Goal: Task Accomplishment & Management: Complete application form

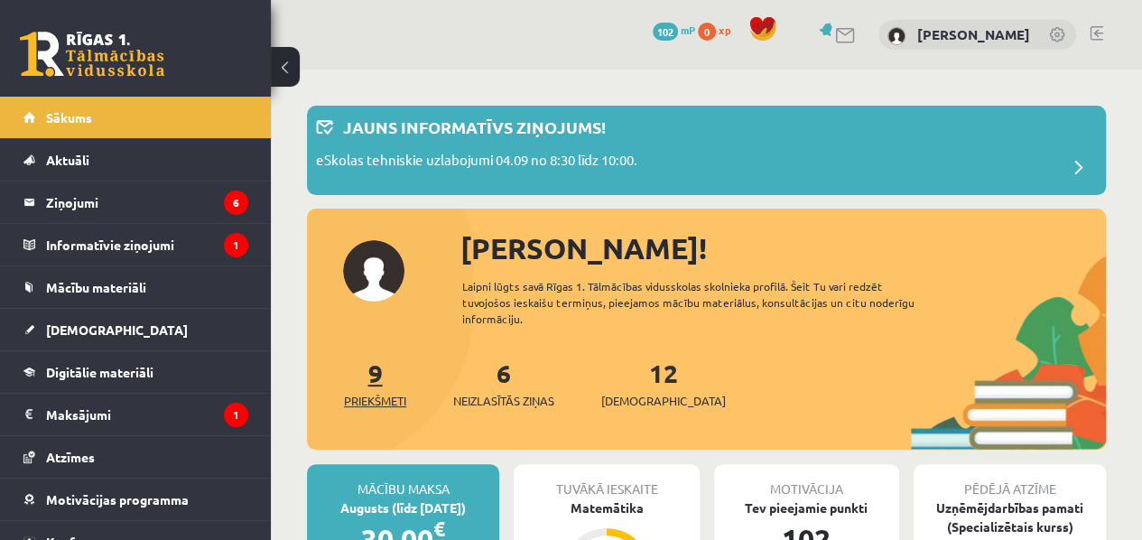
click at [380, 395] on span "Priekšmeti" at bounding box center [375, 401] width 62 height 18
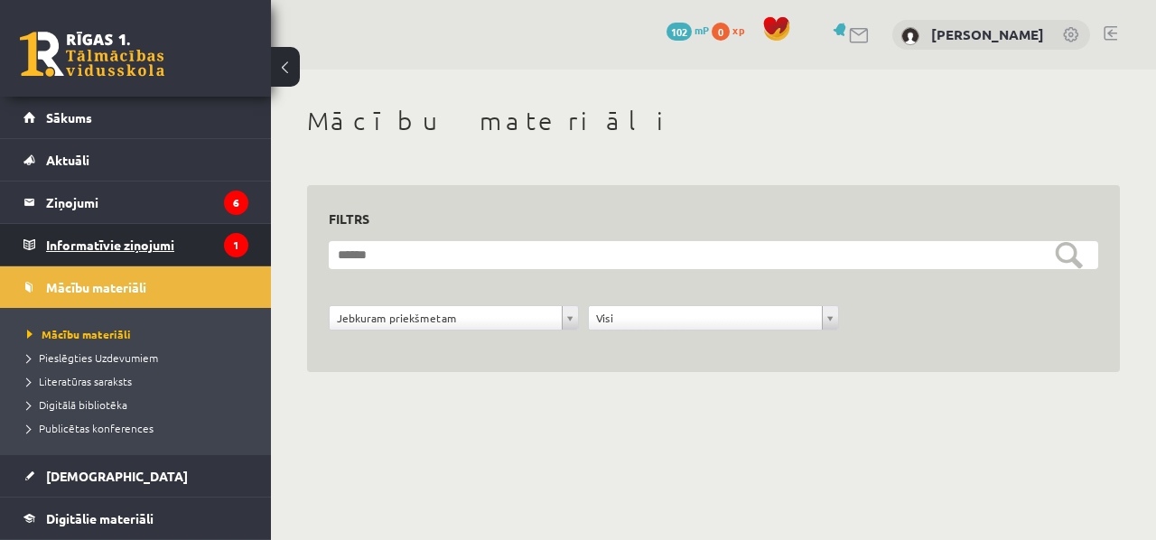
click at [144, 244] on legend "Informatīvie ziņojumi 1" at bounding box center [147, 245] width 202 height 42
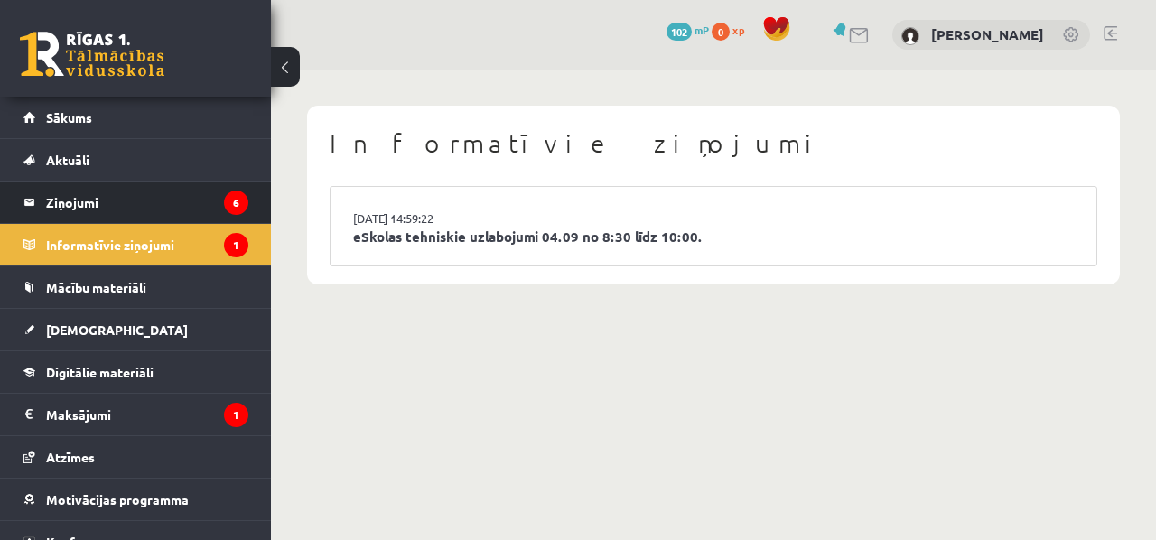
click at [154, 196] on legend "Ziņojumi 6" at bounding box center [147, 203] width 202 height 42
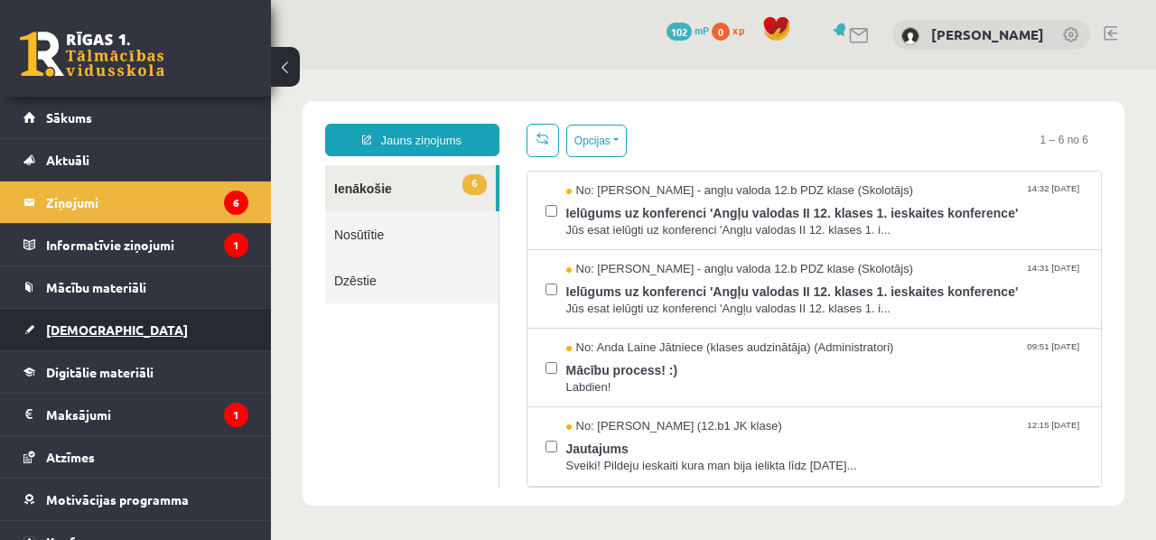
click at [113, 339] on link "[DEMOGRAPHIC_DATA]" at bounding box center [135, 330] width 225 height 42
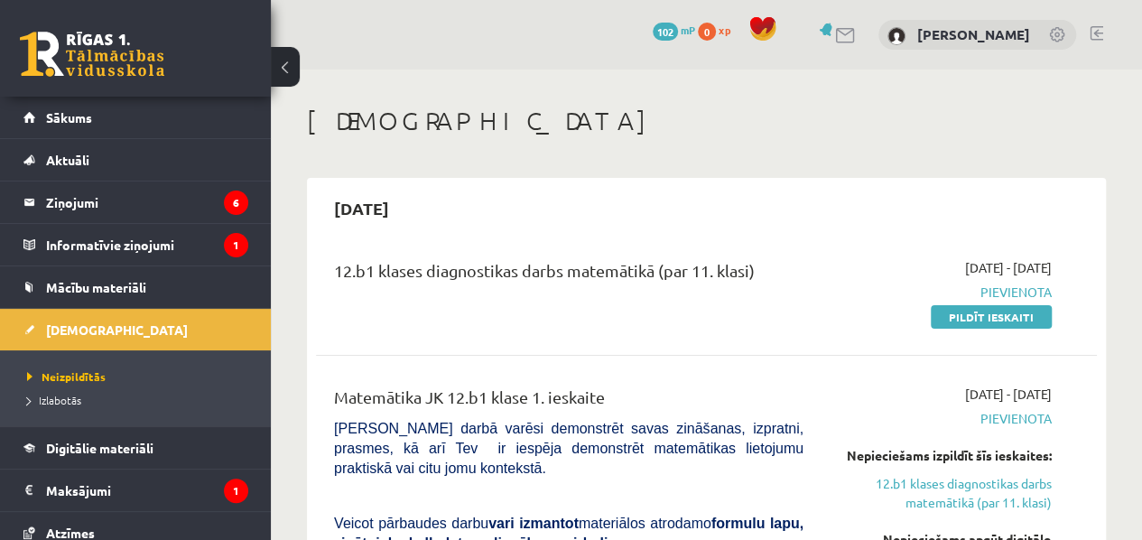
drag, startPoint x: 975, startPoint y: 322, endPoint x: 665, endPoint y: 75, distance: 397.2
click at [975, 322] on link "Pildīt ieskaiti" at bounding box center [991, 316] width 121 height 23
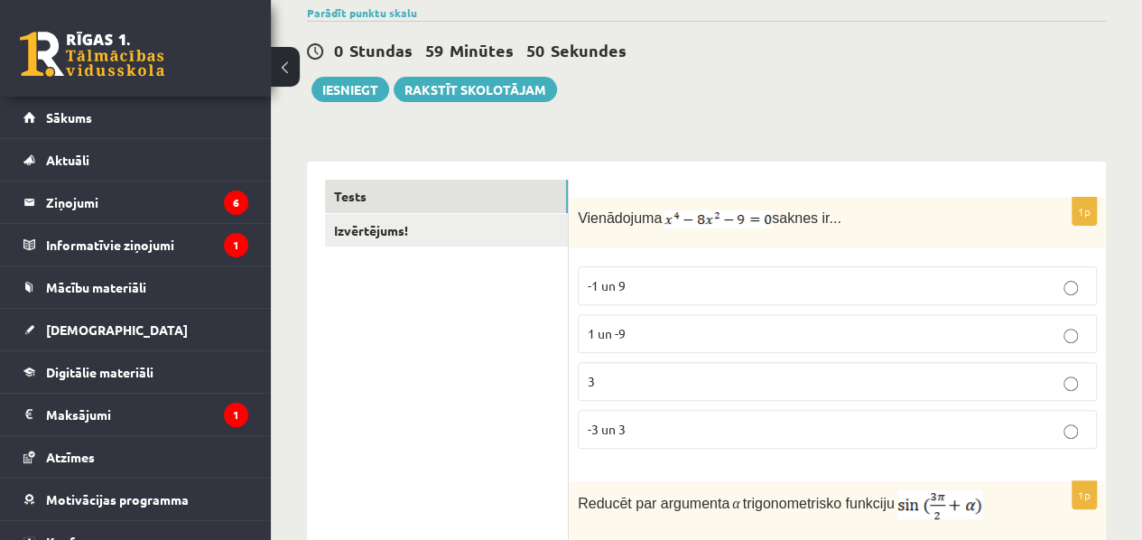
scroll to position [181, 0]
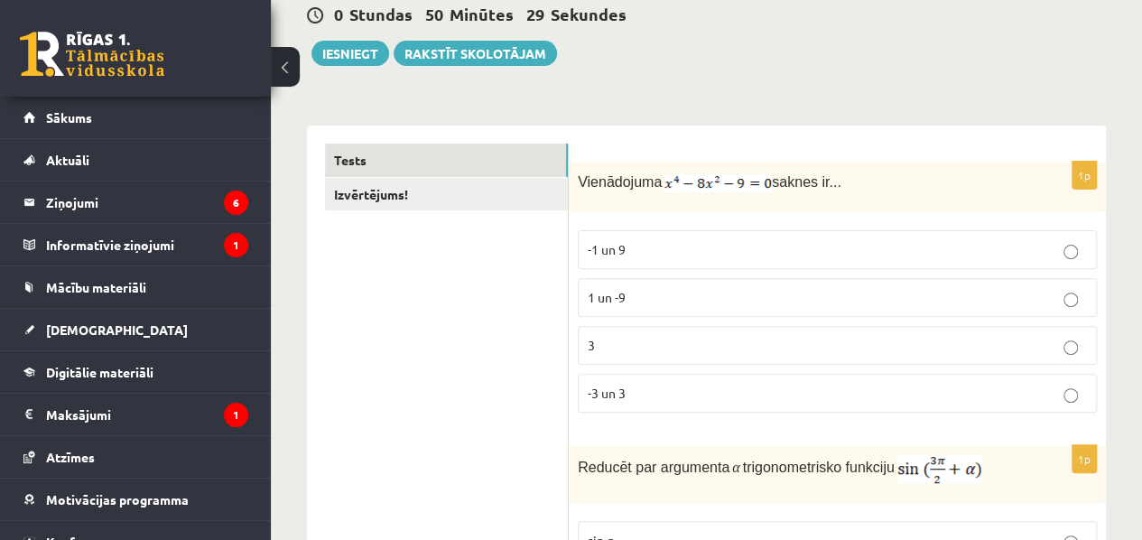
click at [643, 278] on label "1 un -9" at bounding box center [837, 297] width 519 height 39
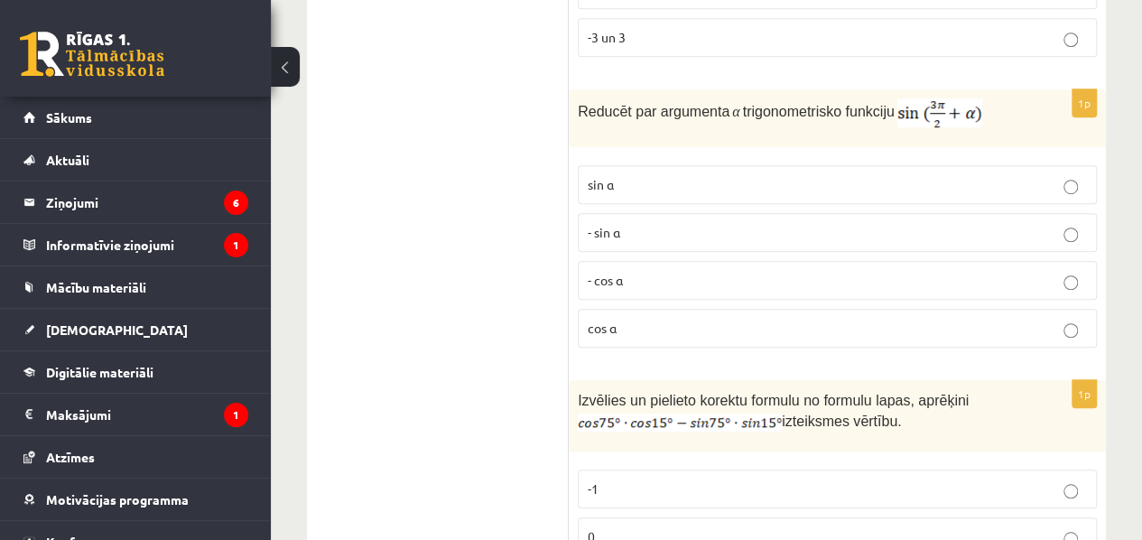
scroll to position [256, 0]
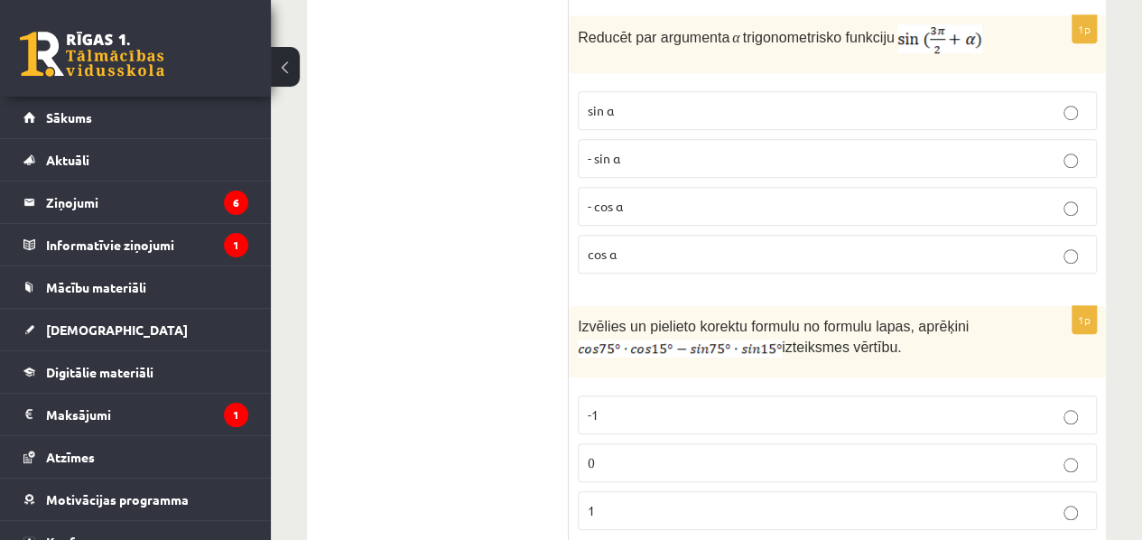
scroll to position [634, 0]
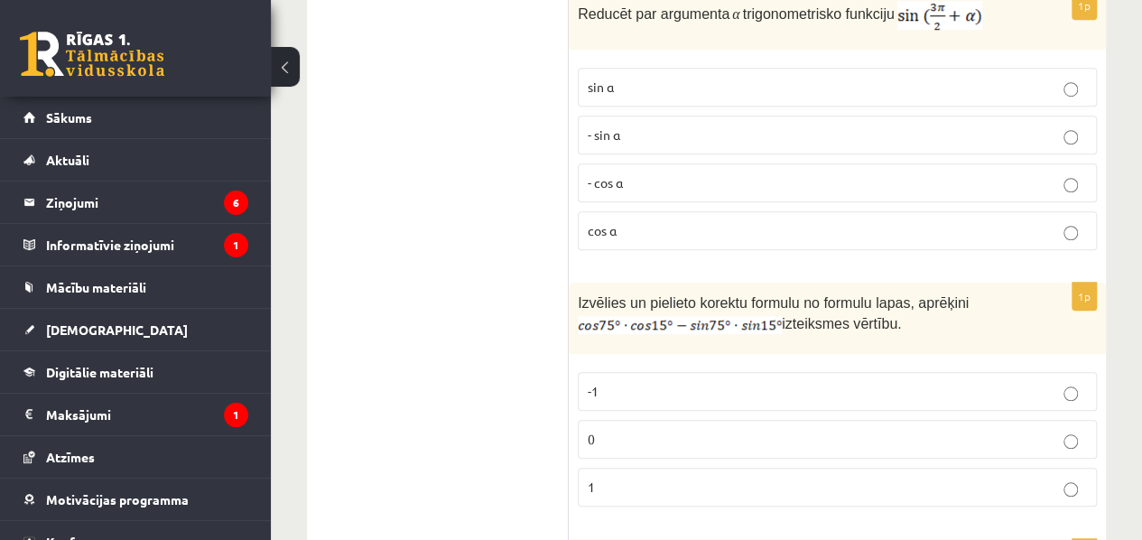
click at [623, 116] on label "- sin ⁡α" at bounding box center [837, 135] width 519 height 39
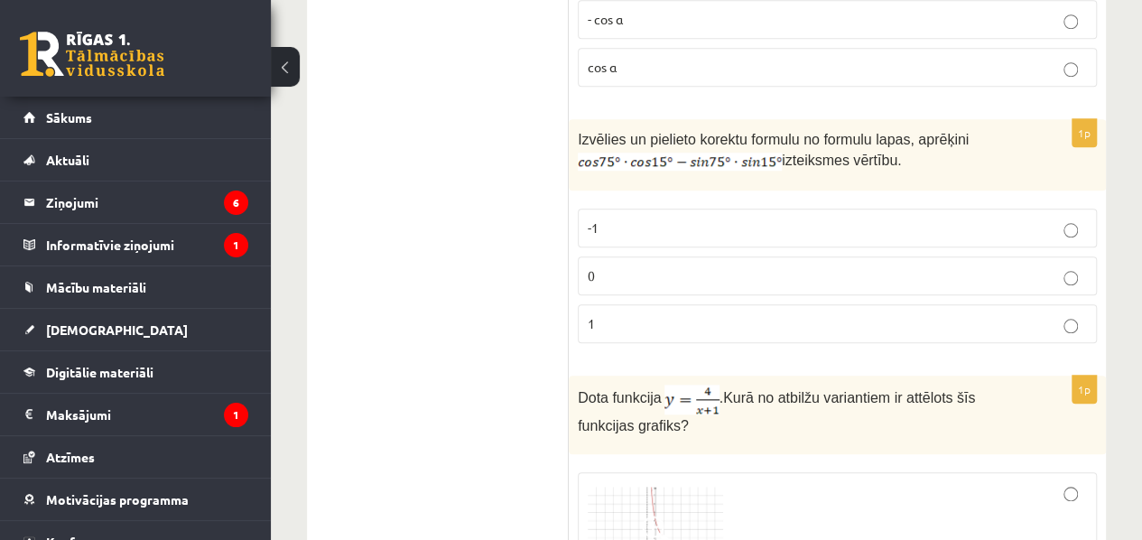
scroll to position [820, 0]
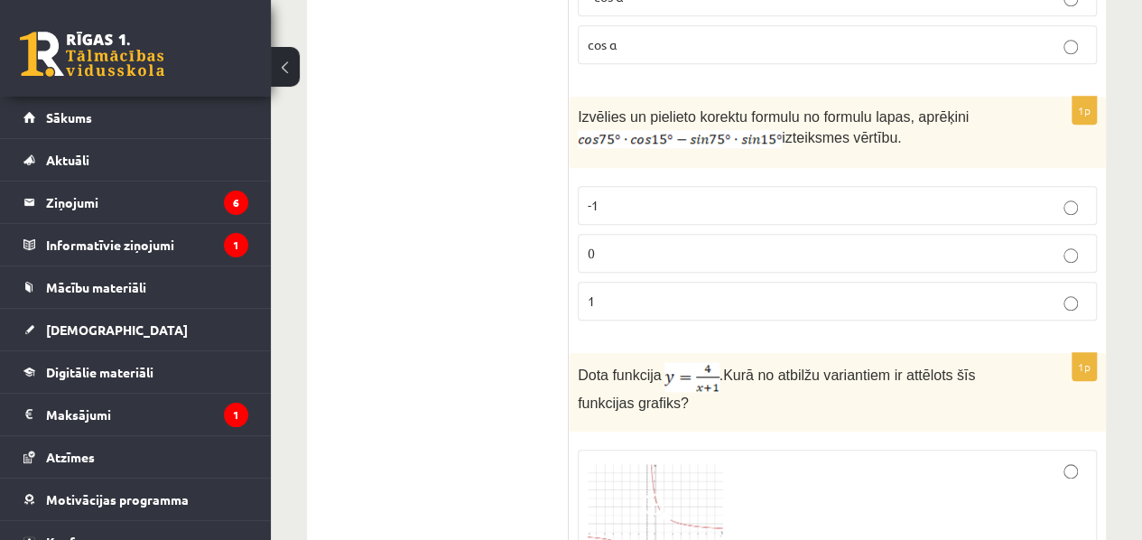
click at [706, 244] on p "0" at bounding box center [837, 253] width 499 height 19
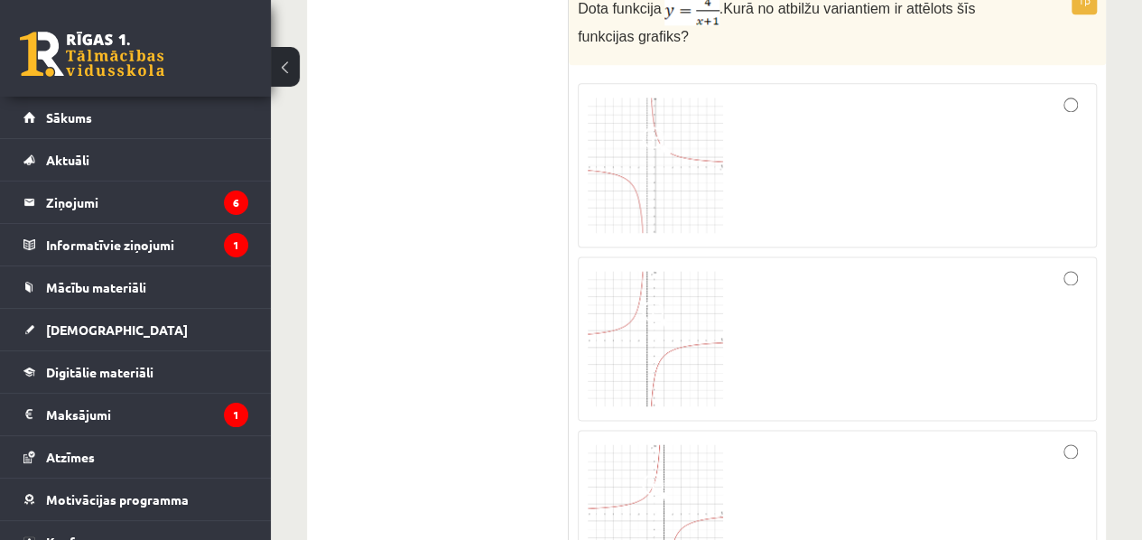
scroll to position [1243, 0]
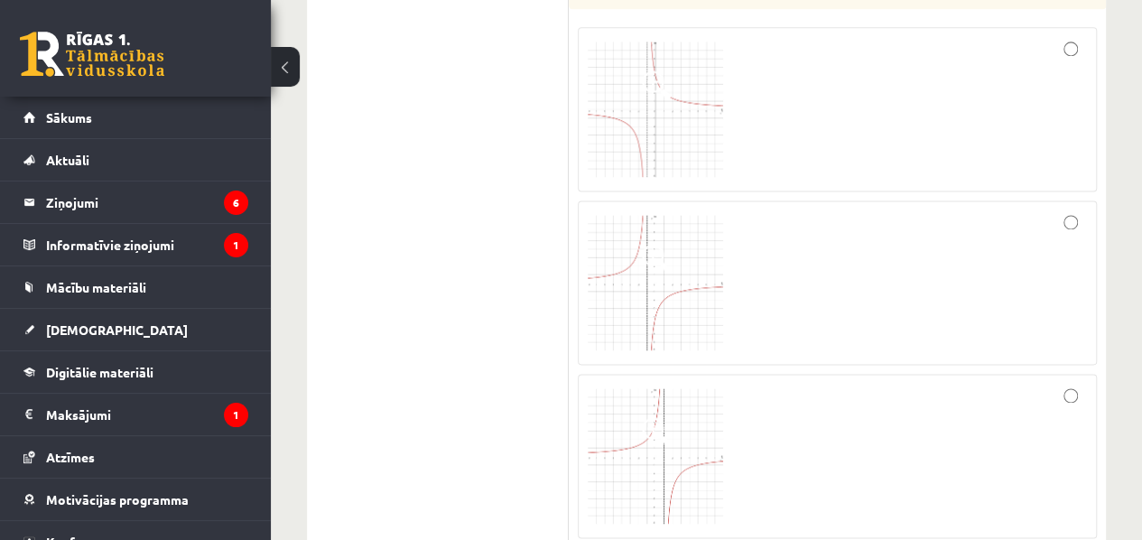
click at [1104, 225] on div "1p Dota funkcija . Kurā no atbilžu variantiem ir attēlots šīs funkcijas grafiks?" at bounding box center [837, 328] width 537 height 796
click at [1091, 217] on label at bounding box center [837, 282] width 519 height 164
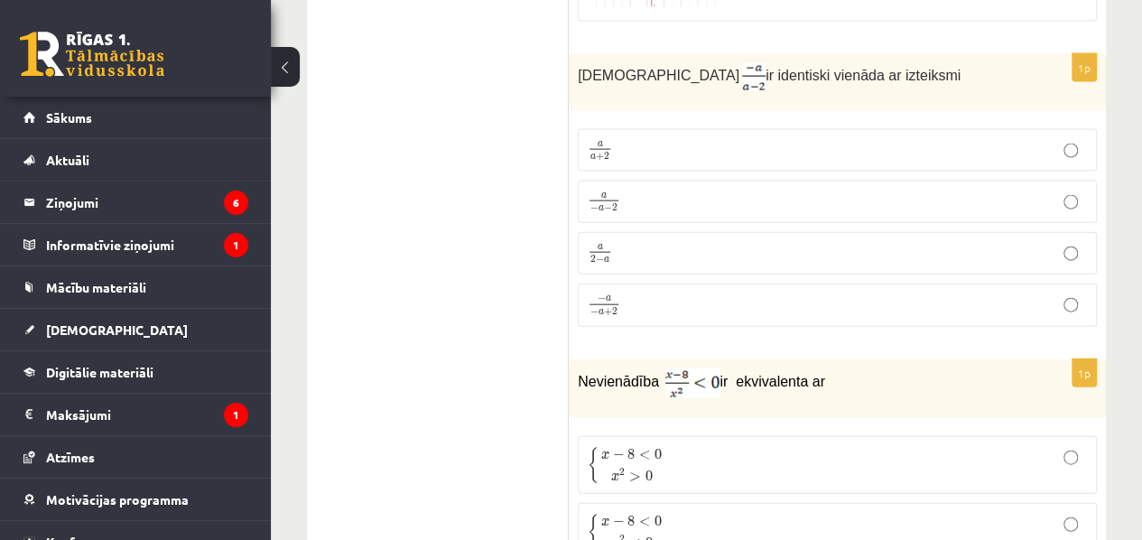
scroll to position [1929, 0]
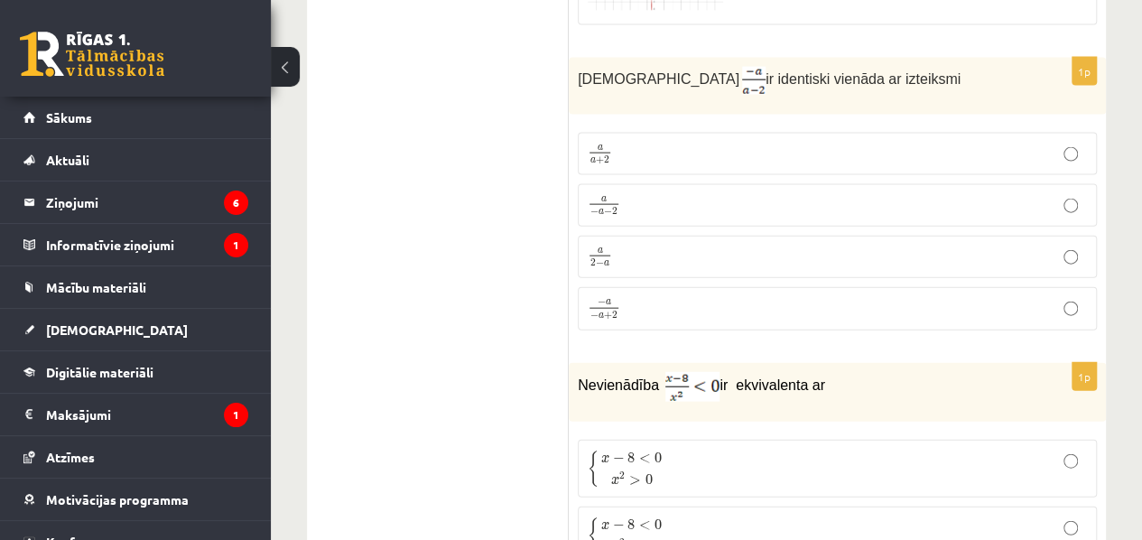
click at [999, 297] on p "− a − a + 2 − a − a + 2" at bounding box center [837, 308] width 499 height 23
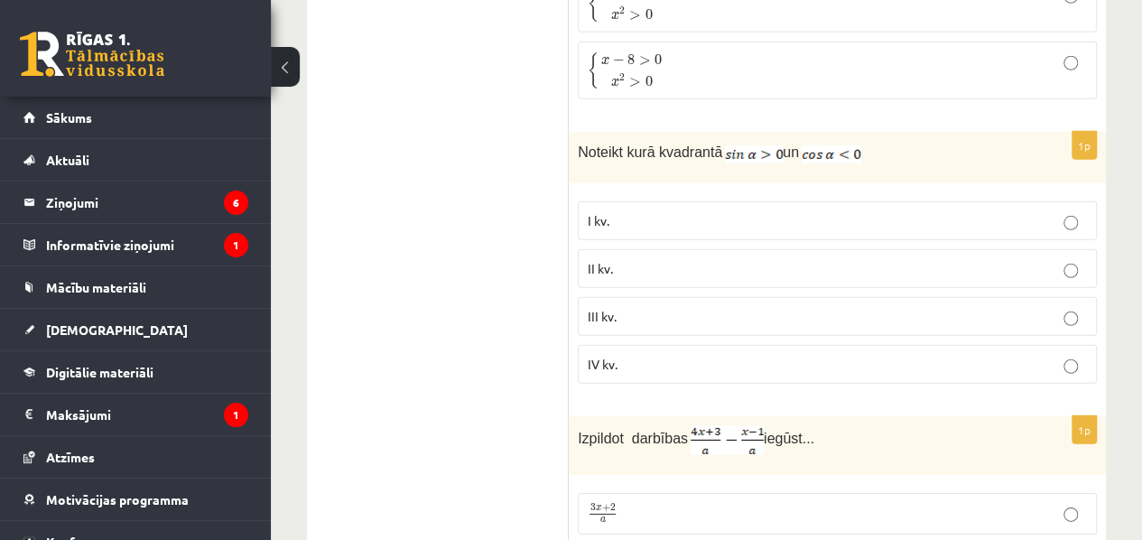
scroll to position [2550, 0]
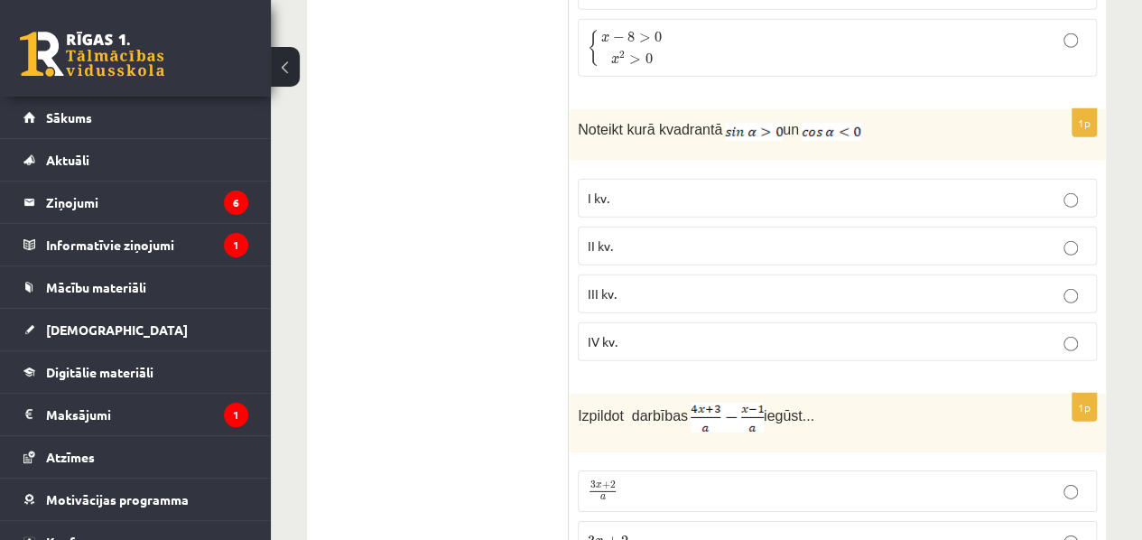
click at [676, 179] on label "I kv." at bounding box center [837, 198] width 519 height 39
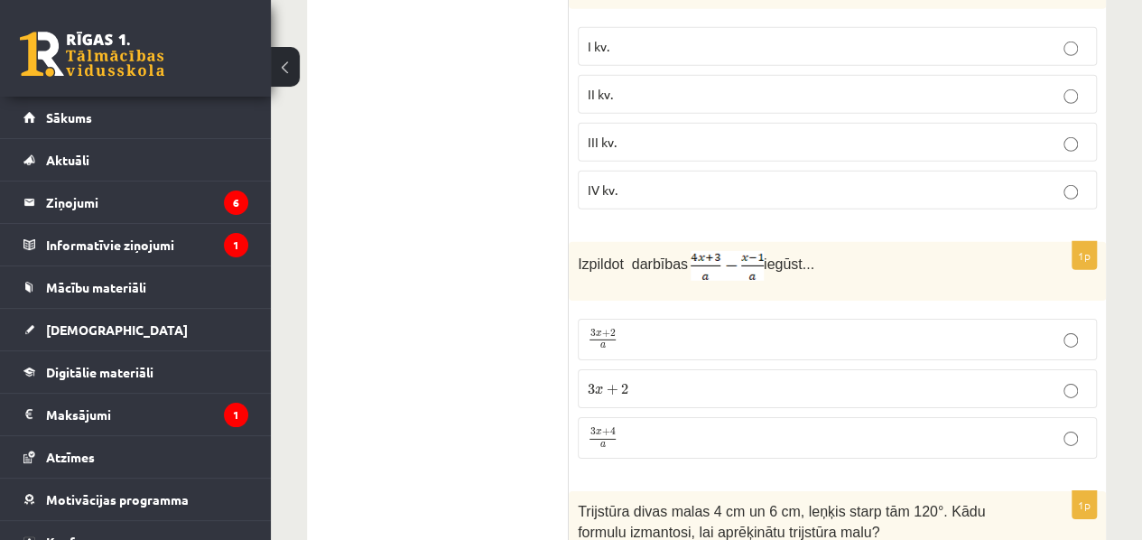
scroll to position [2714, 0]
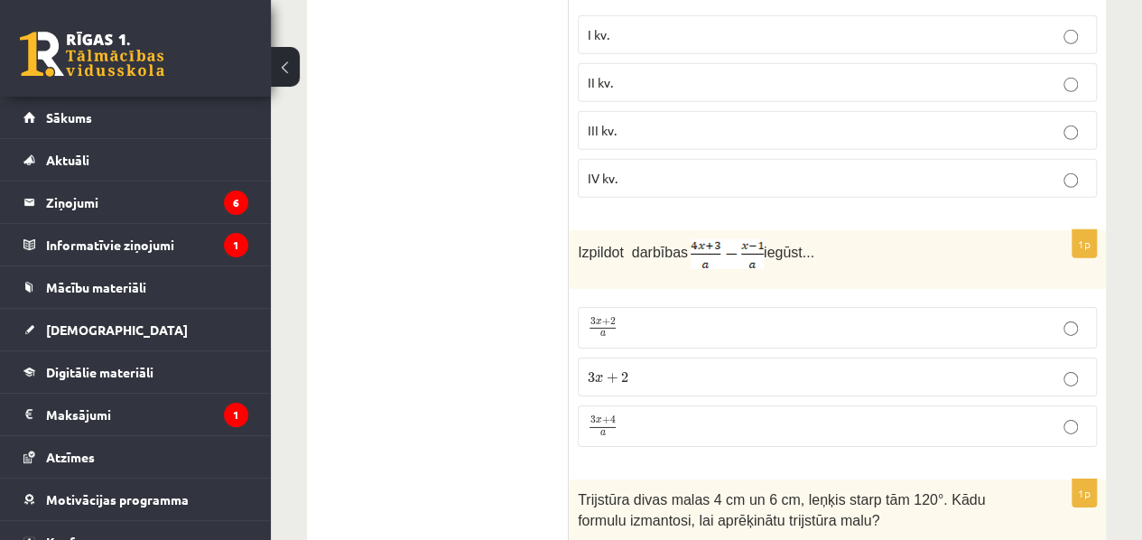
click at [1013, 415] on p "3 x + 4 a 3 x + 4 a" at bounding box center [837, 426] width 499 height 23
click at [977, 317] on p "3 x + 2 a 3 x + 2 a" at bounding box center [837, 328] width 499 height 22
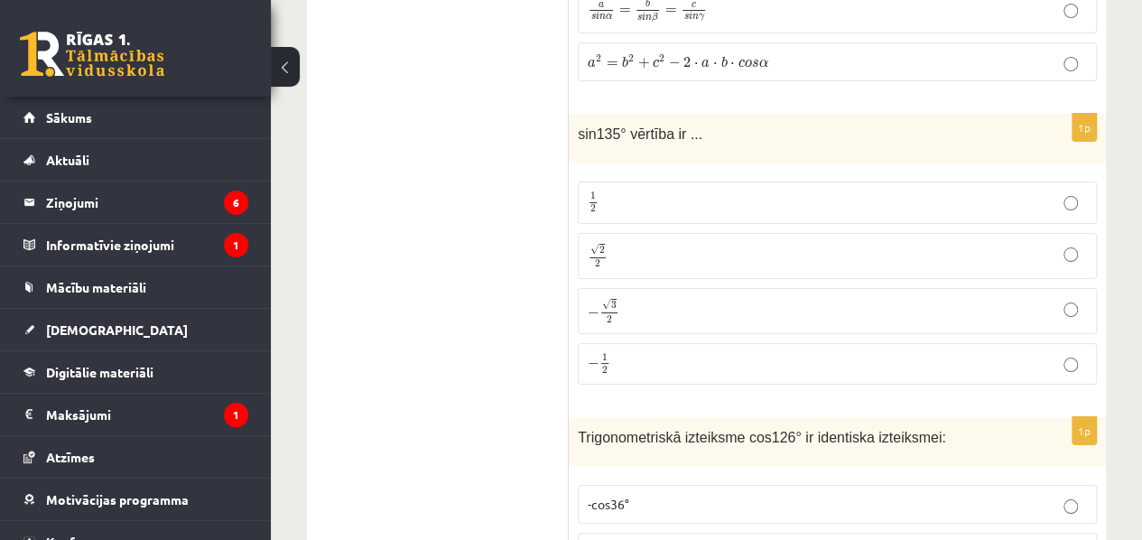
scroll to position [3351, 0]
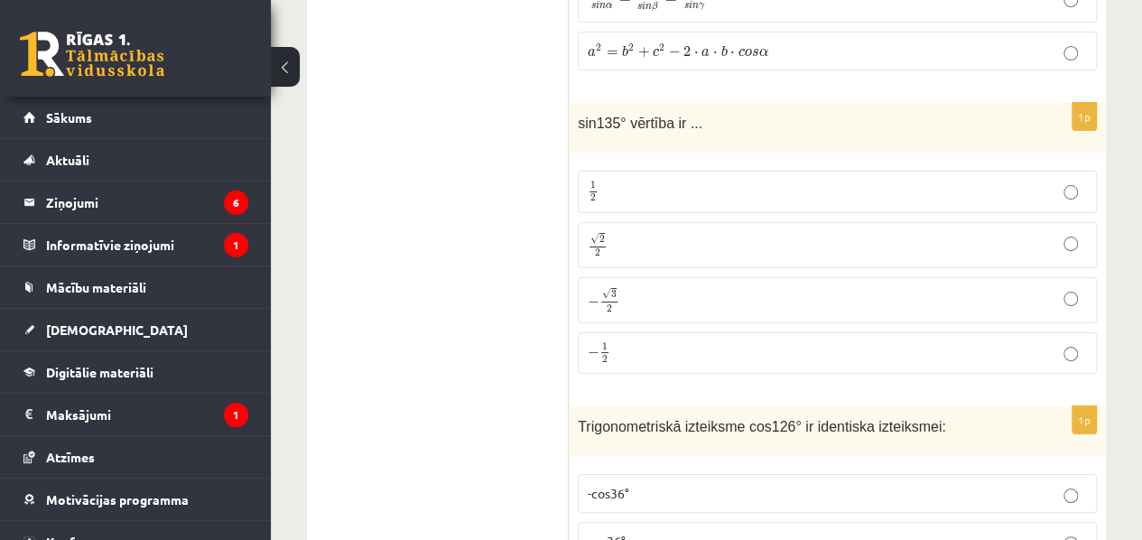
click at [676, 232] on p "√ 2 2 2 2" at bounding box center [837, 245] width 499 height 26
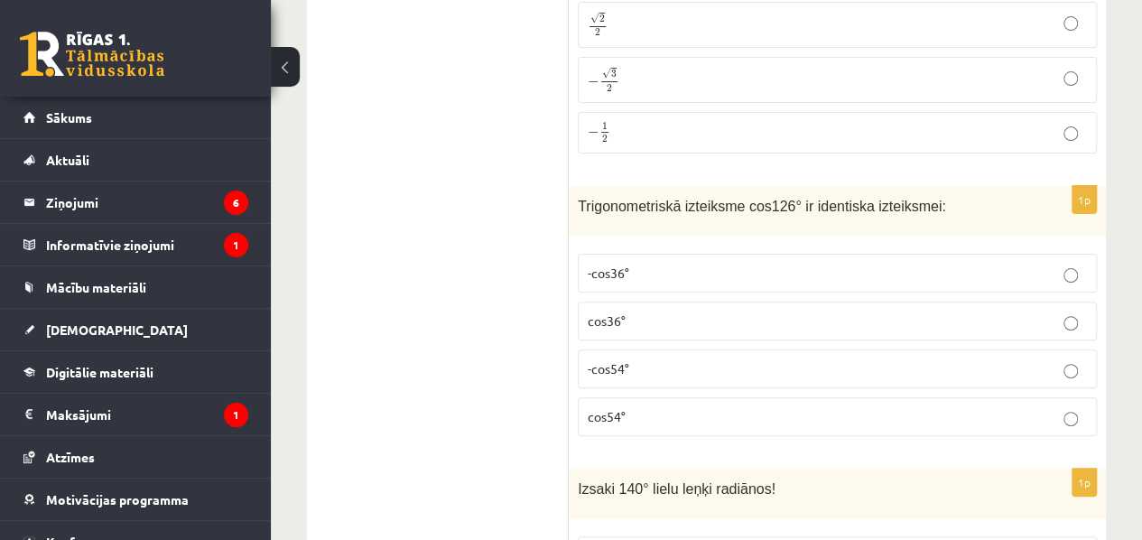
scroll to position [3584, 0]
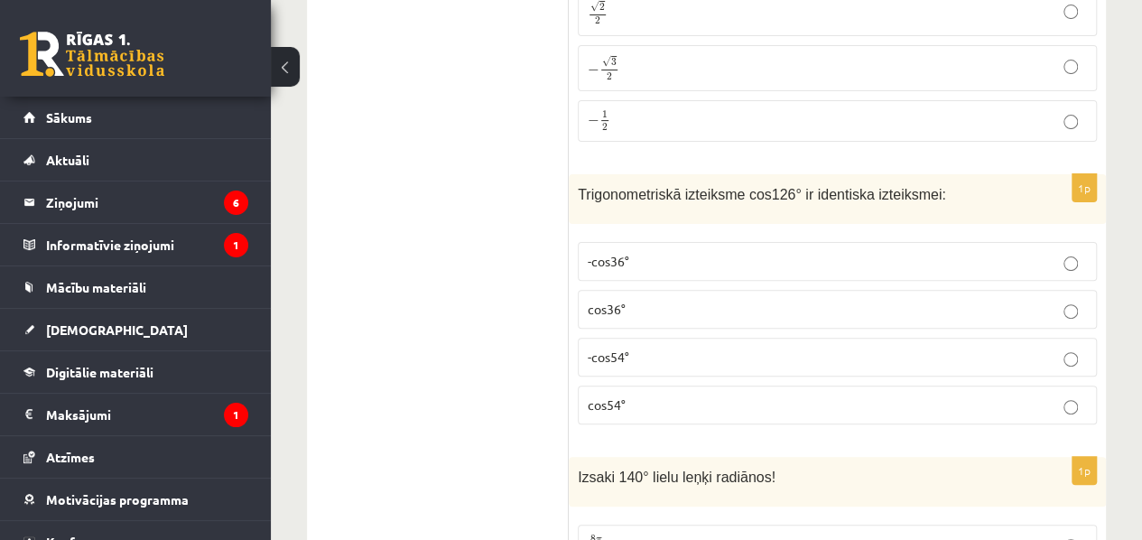
click at [1015, 293] on label "cos36°" at bounding box center [837, 309] width 519 height 39
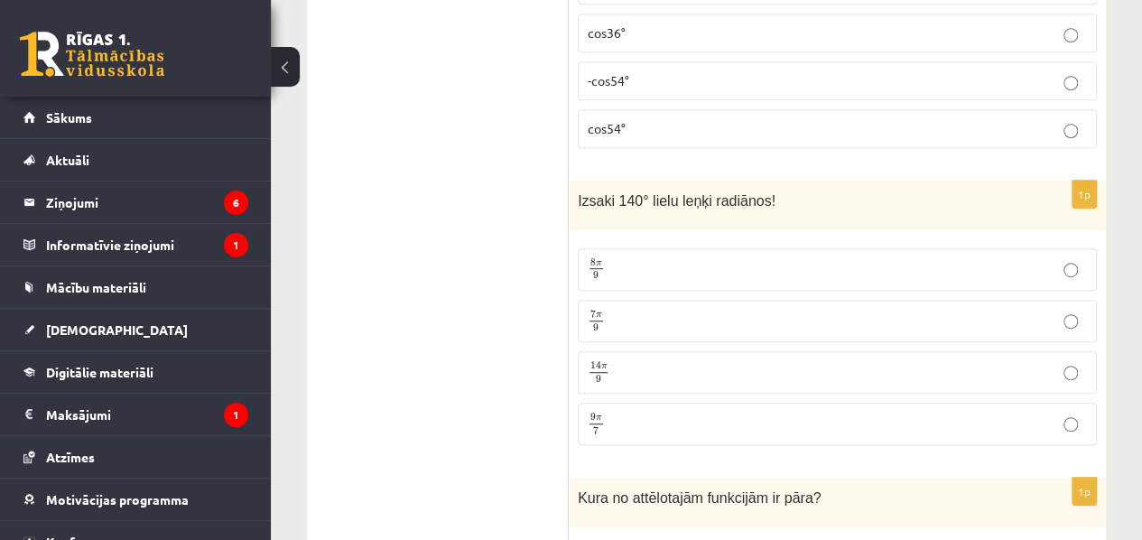
scroll to position [3905, 0]
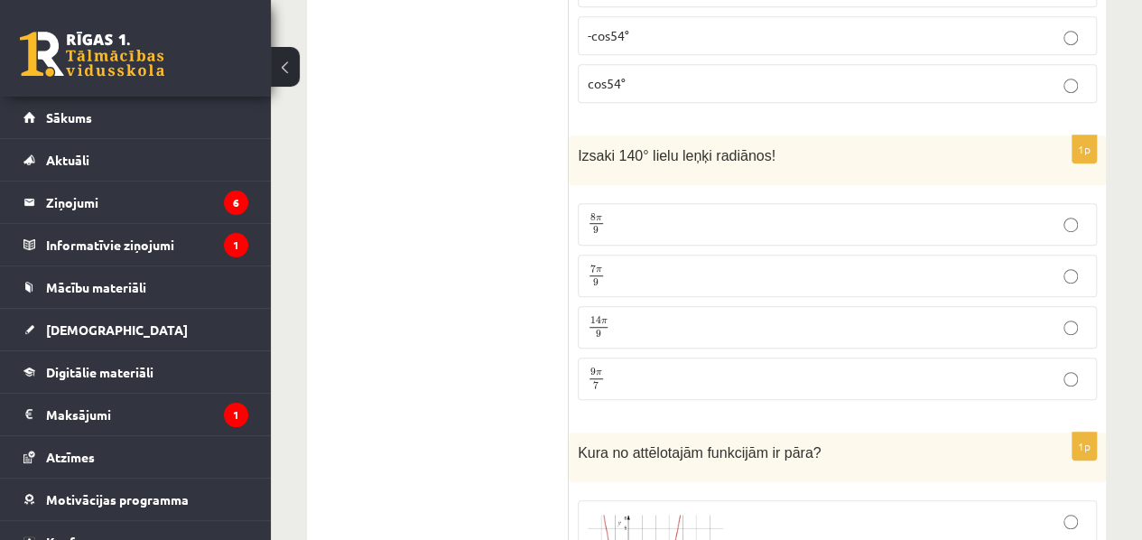
click at [699, 265] on p "7 π 9 7 π 9" at bounding box center [837, 276] width 499 height 23
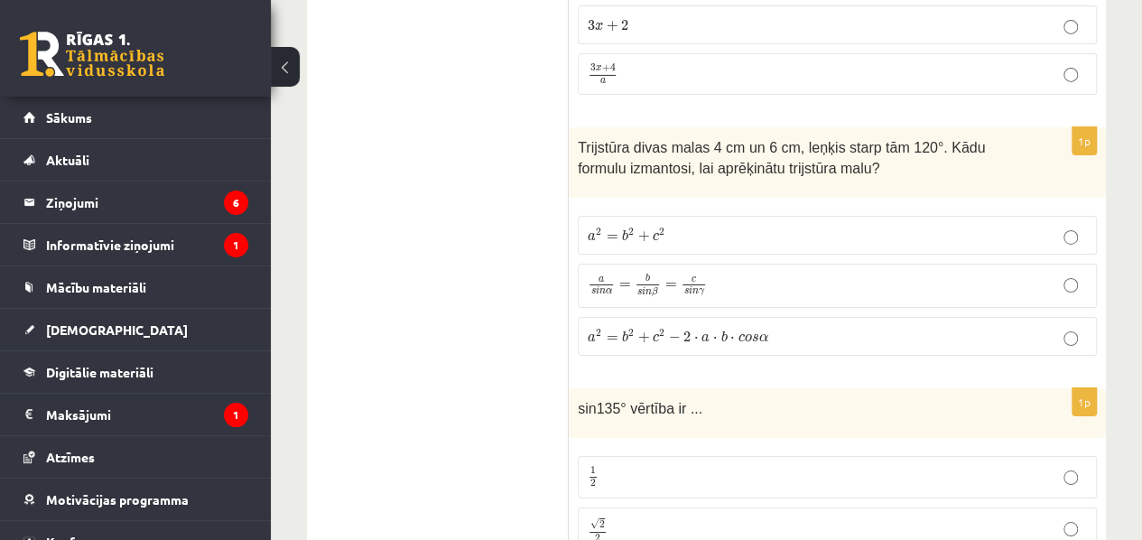
scroll to position [3111, 0]
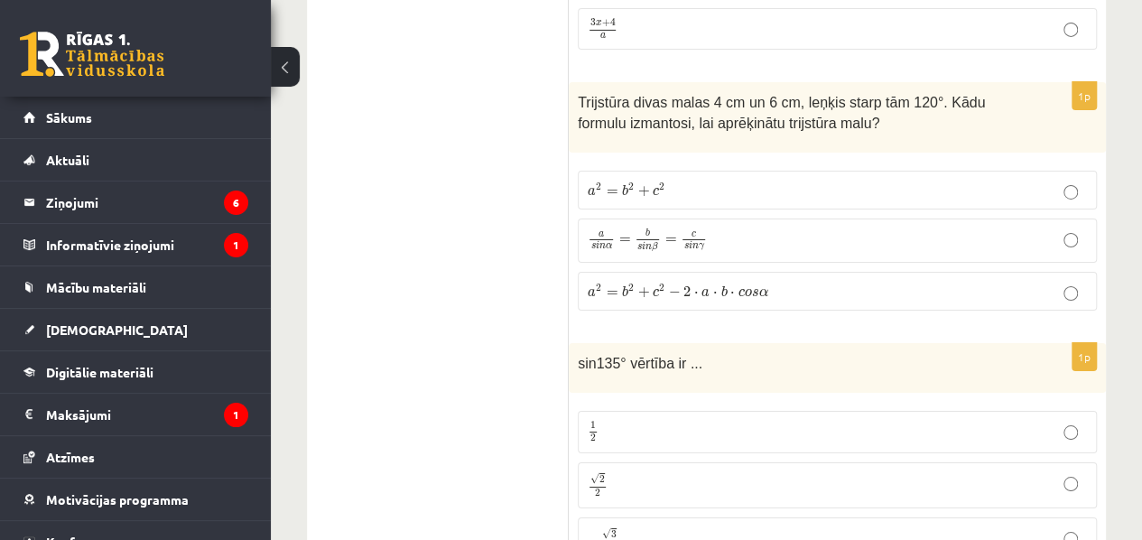
drag, startPoint x: 564, startPoint y: 72, endPoint x: 713, endPoint y: 227, distance: 214.6
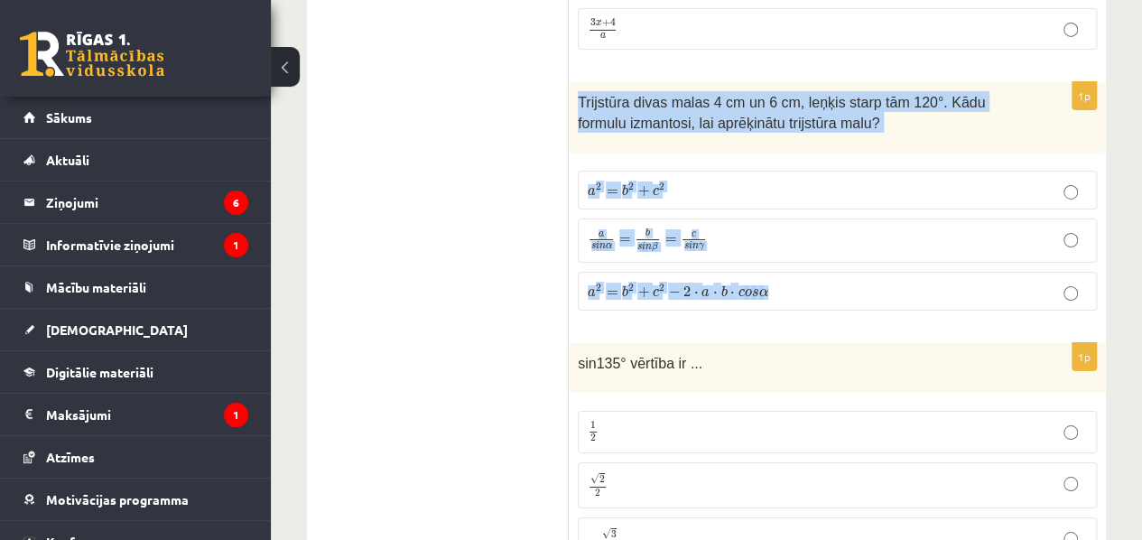
drag, startPoint x: 579, startPoint y: 72, endPoint x: 750, endPoint y: 283, distance: 271.5
click at [750, 283] on div "1p Trijstūra divas malas 4 cm un 6 cm, leņķis starp tām 120°. Kādu formulu izma…" at bounding box center [837, 203] width 537 height 243
copy div "Trijstūra divas malas 4 cm un 6 cm, leņķis starp tām 120°. Kādu formulu izmanto…"
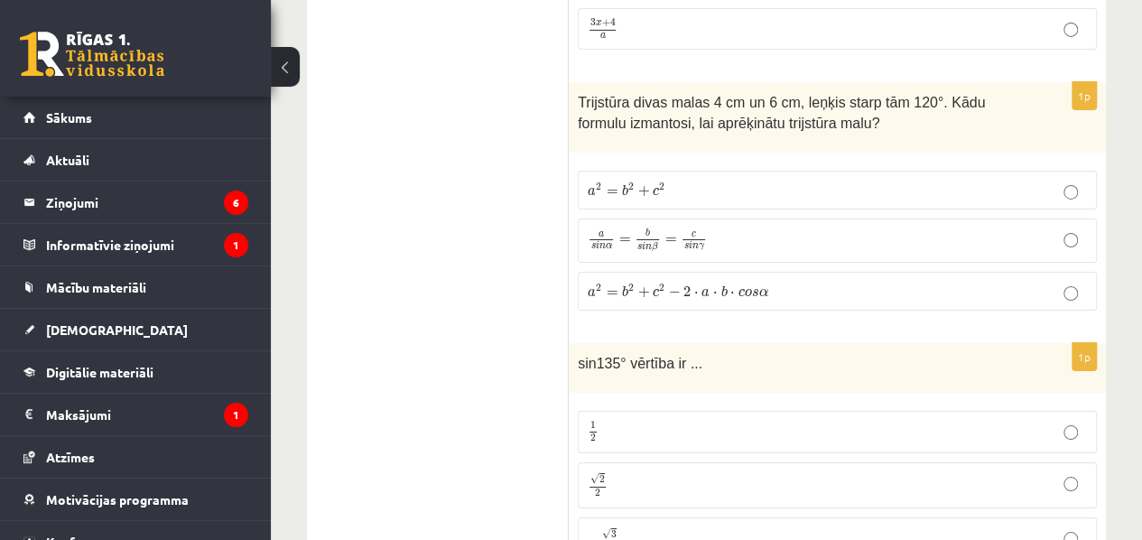
click at [921, 272] on label "a 2 = b 2 + c 2 − 2 ⋅ a ⋅ b ⋅ c o s α a 2 = b 2 + c 2 − 2 ⋅ a ⋅ b ⋅ c o s α" at bounding box center [837, 291] width 519 height 39
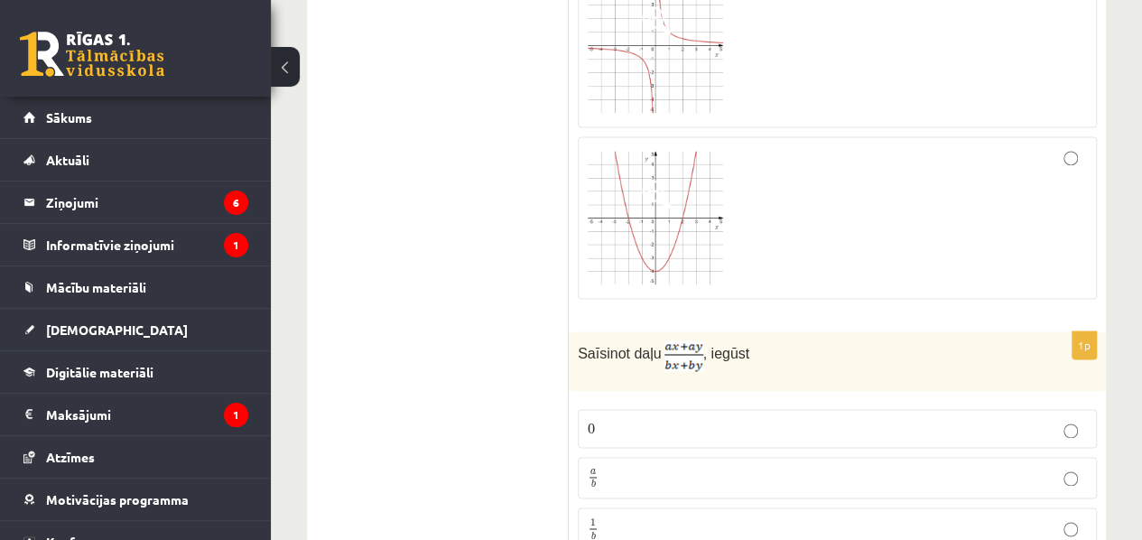
scroll to position [4637, 0]
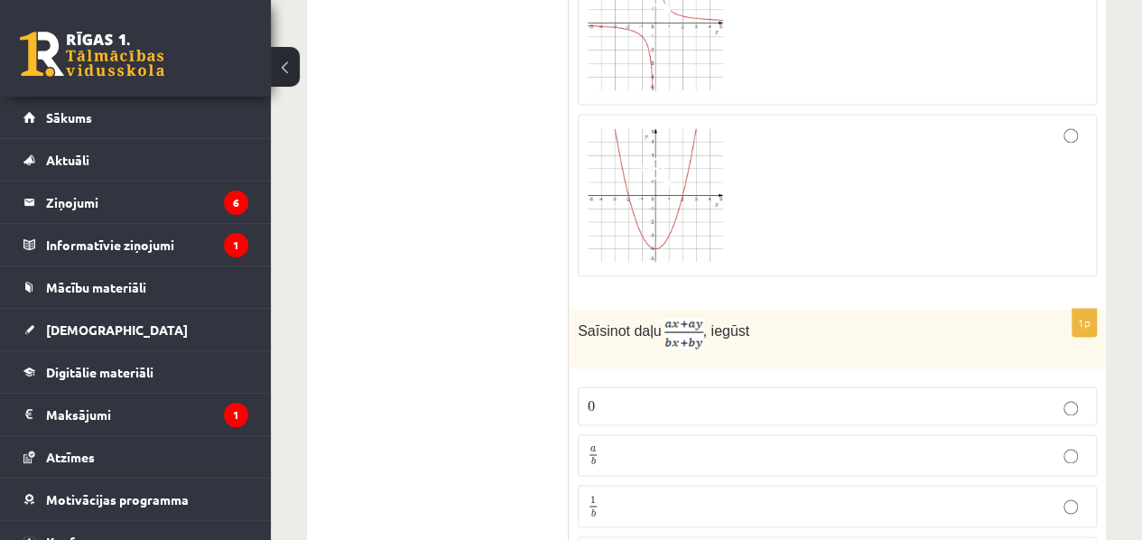
click at [1073, 114] on label at bounding box center [837, 195] width 519 height 163
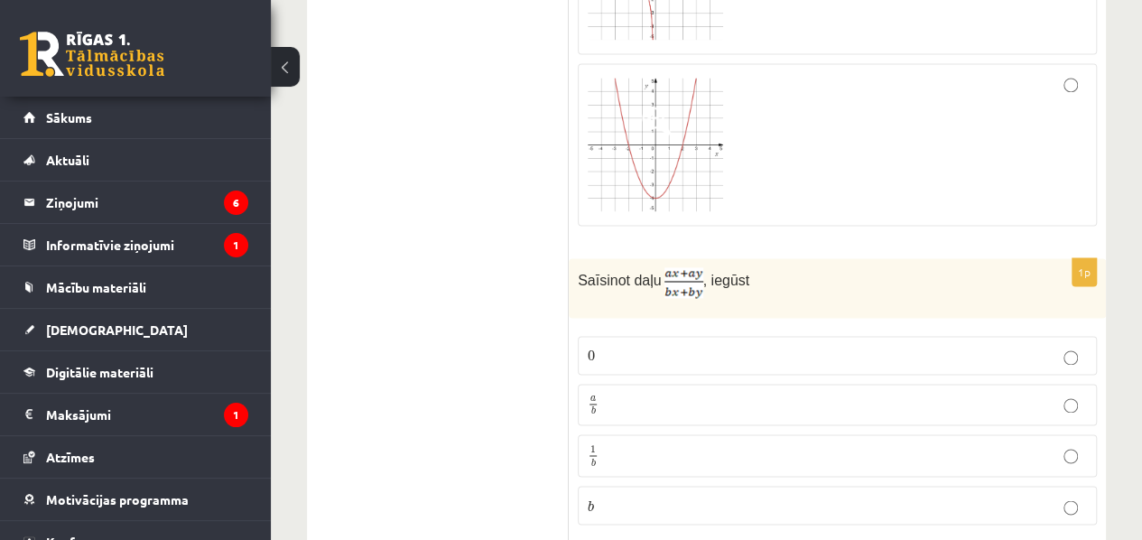
scroll to position [4790, 0]
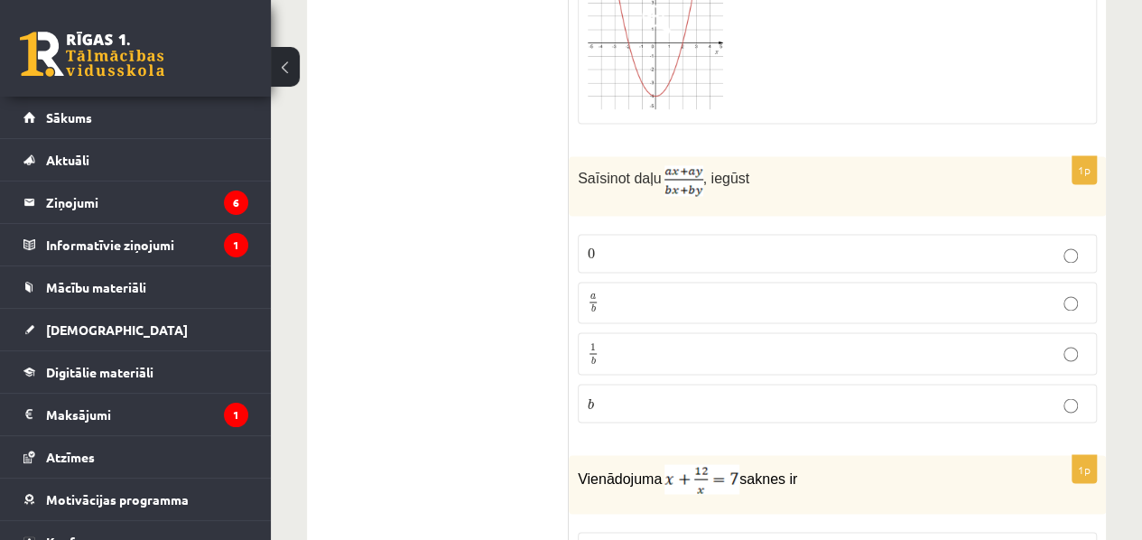
click at [994, 292] on p "a b a b" at bounding box center [837, 303] width 499 height 23
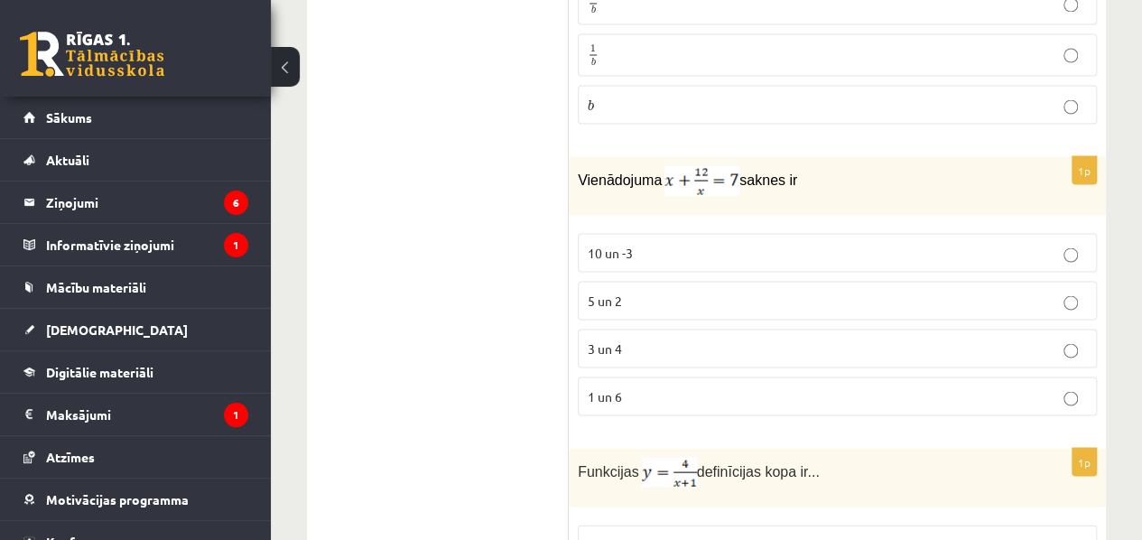
scroll to position [5112, 0]
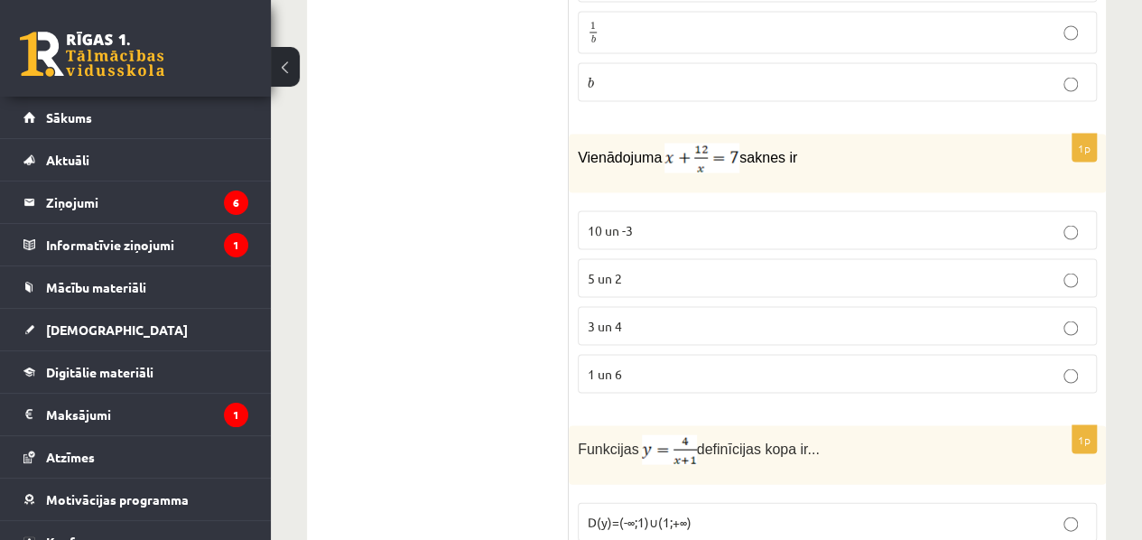
click at [663, 268] on p "5 un 2" at bounding box center [837, 277] width 499 height 19
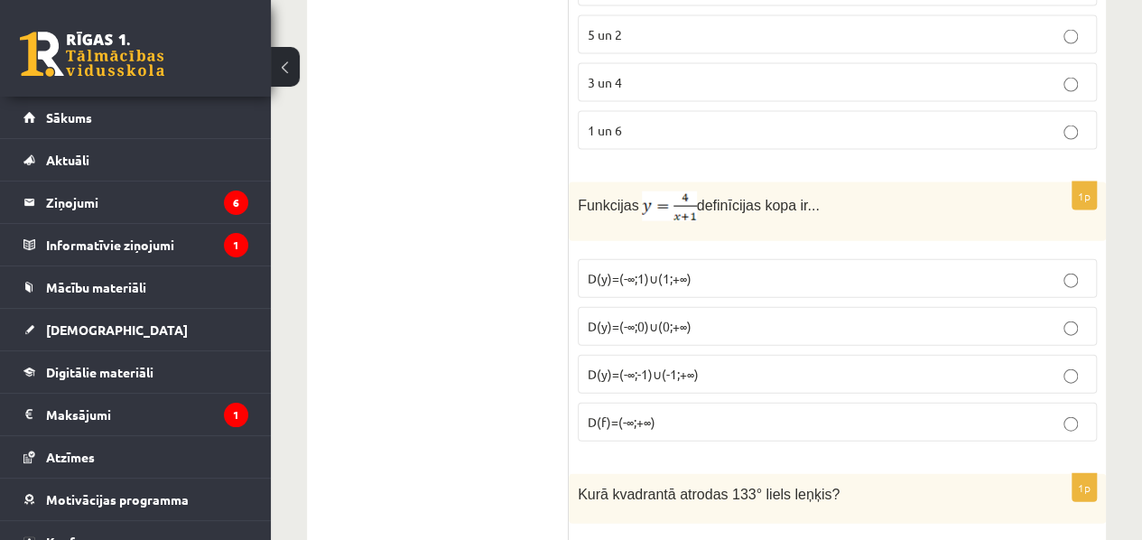
scroll to position [5365, 0]
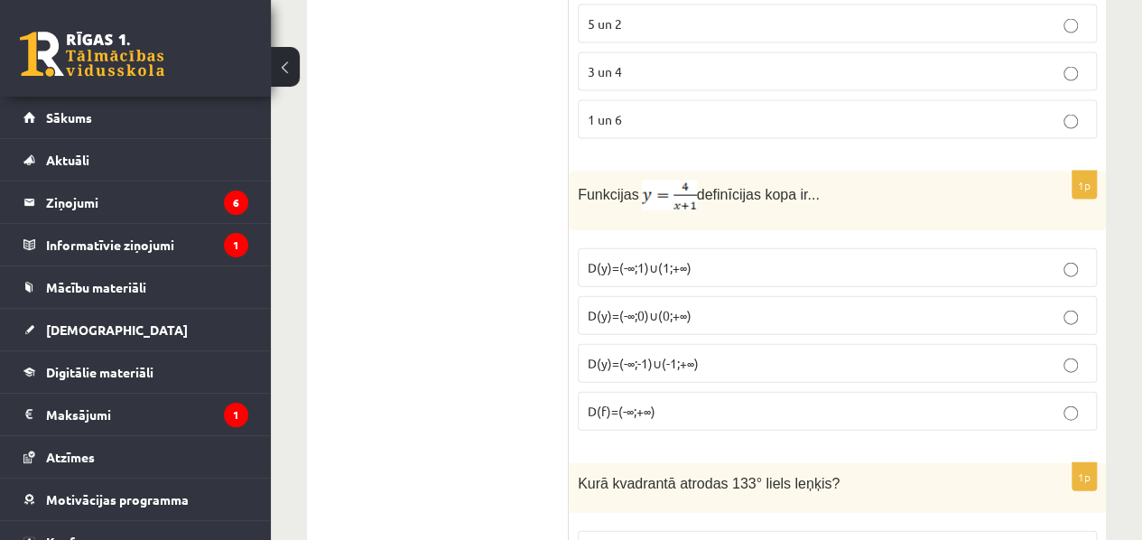
drag, startPoint x: 1021, startPoint y: 288, endPoint x: 1021, endPoint y: 252, distance: 36.1
click at [1021, 252] on fieldset "D(y)=(-∞;1)∪(1;+∞) D(y)=(-∞;0)∪(0;+∞) D(y)=(-∞;-1)∪(-1;+∞) D(f)=(-∞;+∞)" at bounding box center [837, 337] width 519 height 197
click at [1013, 258] on p "D(y)=(-∞;1)∪(1;+∞)" at bounding box center [837, 267] width 499 height 19
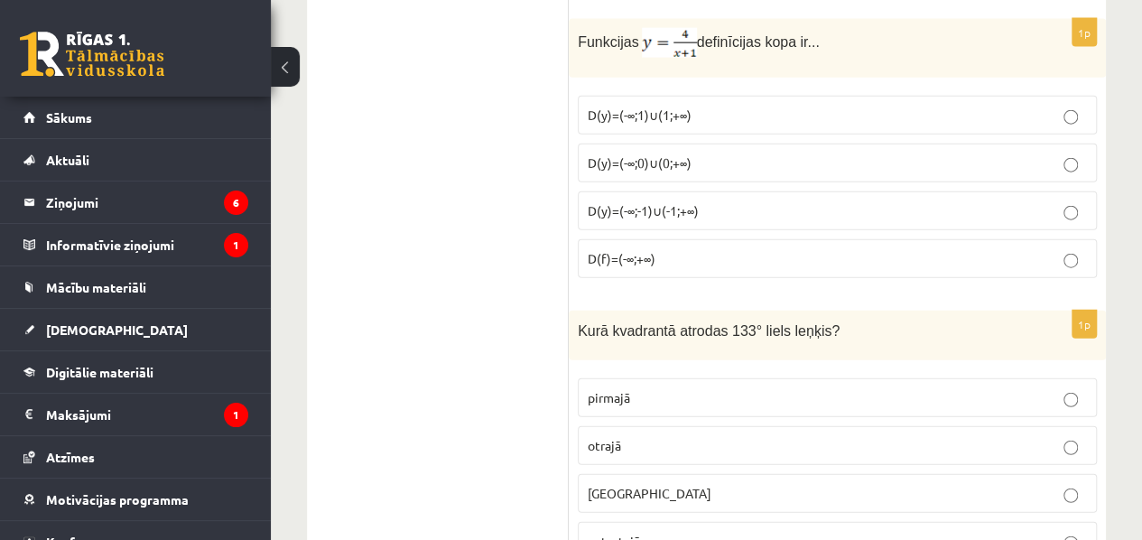
scroll to position [5597, 0]
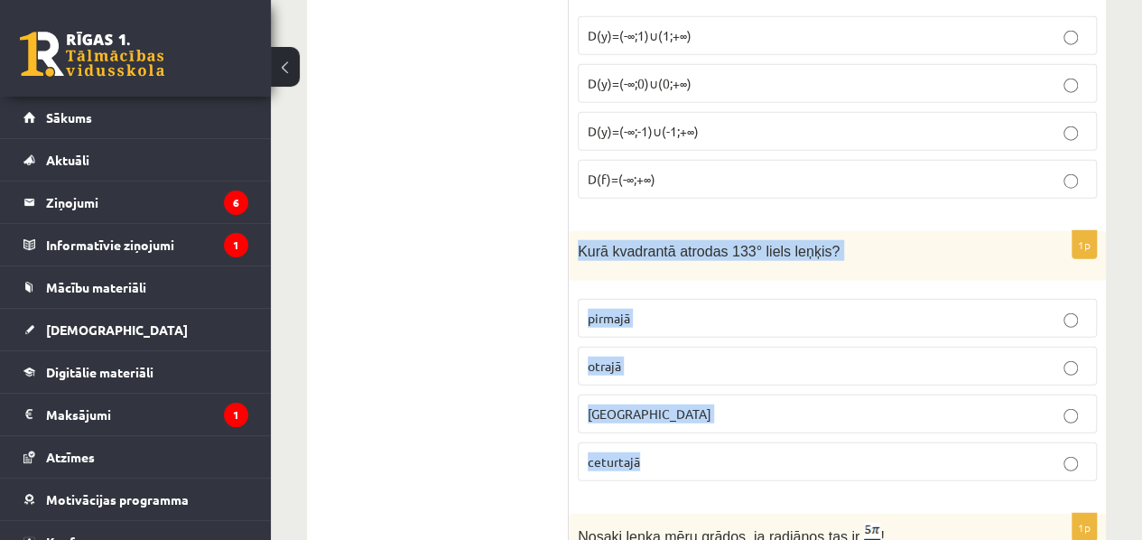
drag, startPoint x: 576, startPoint y: 212, endPoint x: 728, endPoint y: 416, distance: 254.3
click at [728, 416] on div "1p Kurā kvadrantā atrodas 133° liels leņķis? pirmajā otrajā trešajā ceturtajā" at bounding box center [837, 363] width 537 height 265
copy div "Kurā kvadrantā atrodas 133° liels leņķis? pirmajā otrajā trešajā ceturtajā"
click at [685, 357] on p "otrajā" at bounding box center [837, 366] width 499 height 19
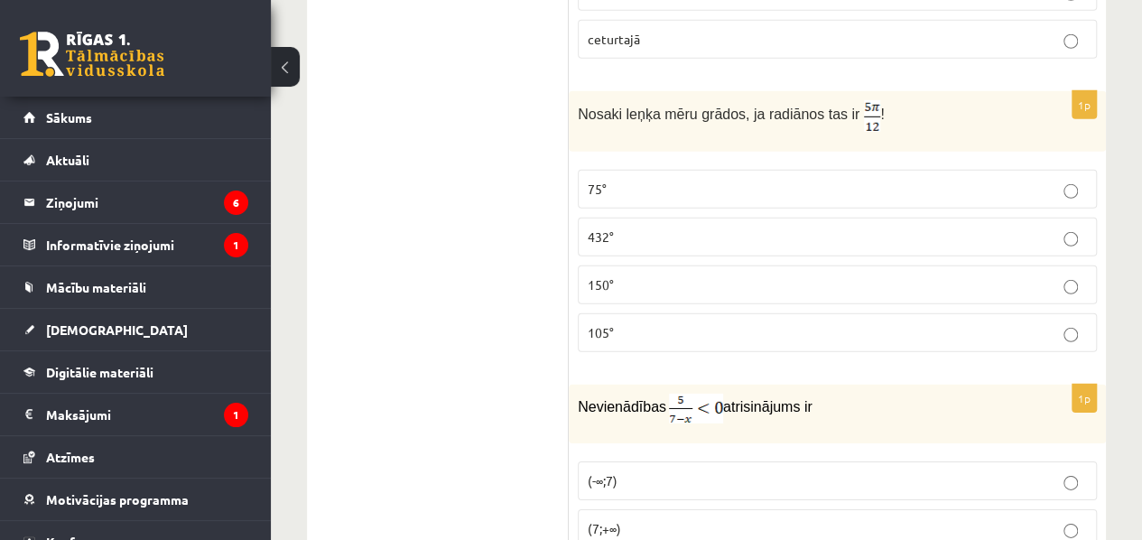
scroll to position [6032, 0]
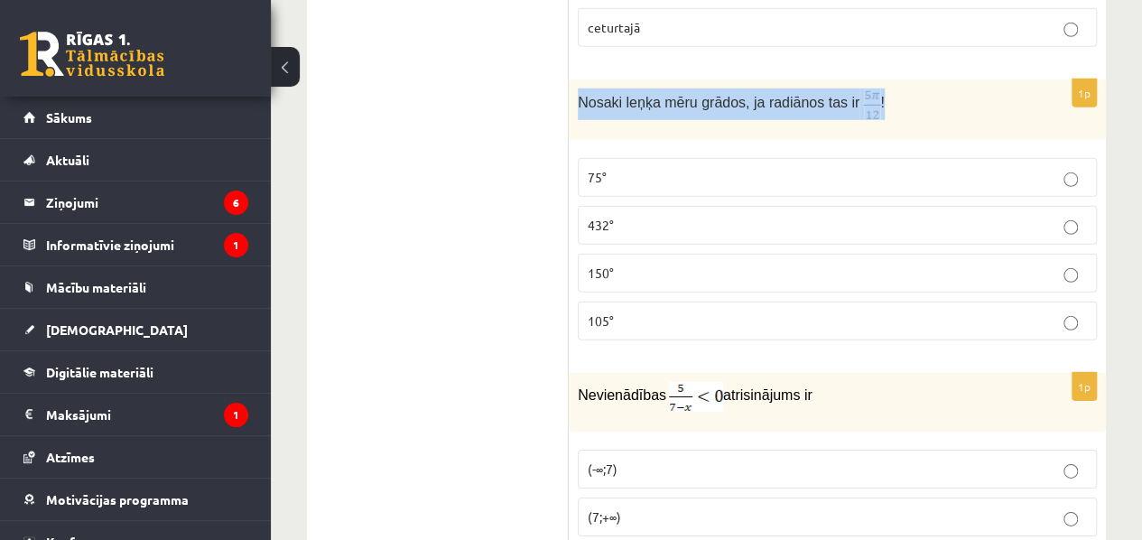
drag, startPoint x: 574, startPoint y: 53, endPoint x: 886, endPoint y: 63, distance: 311.7
click at [886, 79] on div "Nosaki leņķa mēru grādos, ja radiānos tas ir !" at bounding box center [837, 109] width 537 height 61
copy p "Nosaki leņķa mēru grādos, ja radiānos tas ir !"
click at [653, 95] on span "Nosaki leņķa mēru grādos, ja radiānos tas ir" at bounding box center [719, 102] width 282 height 15
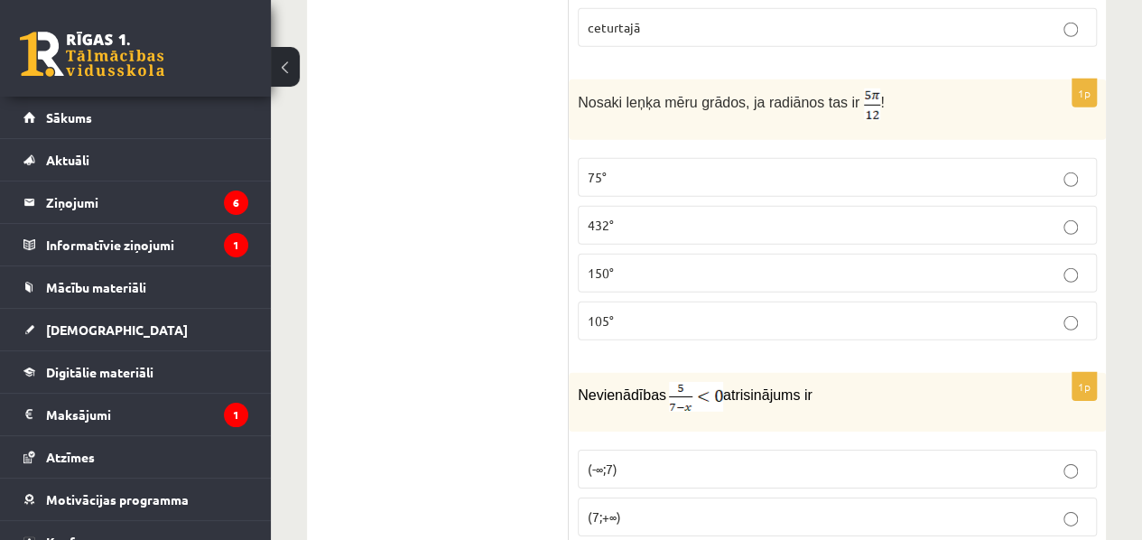
click at [807, 158] on label "75°" at bounding box center [837, 177] width 519 height 39
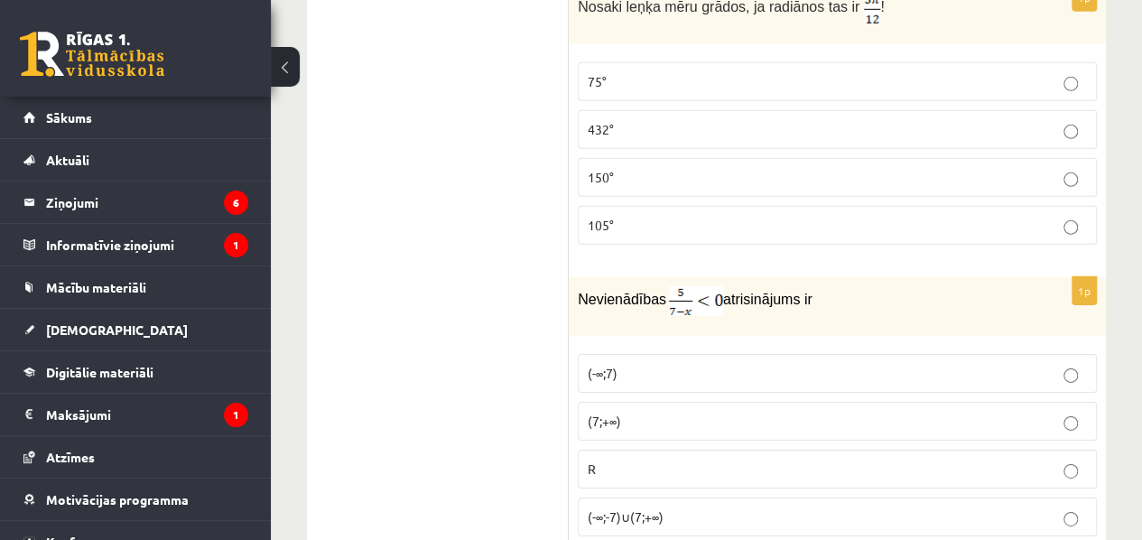
click at [980, 450] on label "R" at bounding box center [837, 469] width 519 height 39
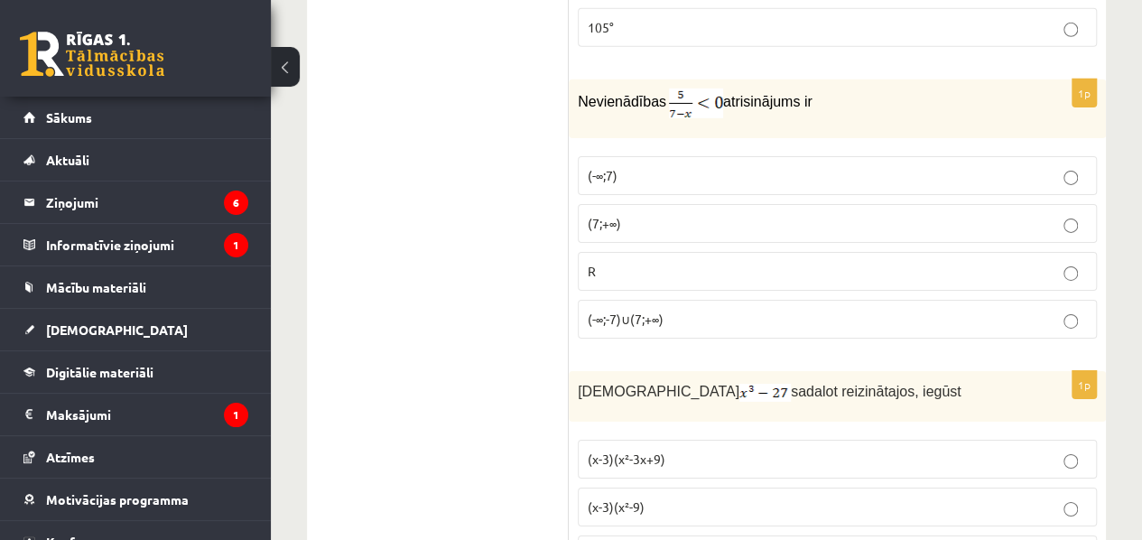
scroll to position [6517, 0]
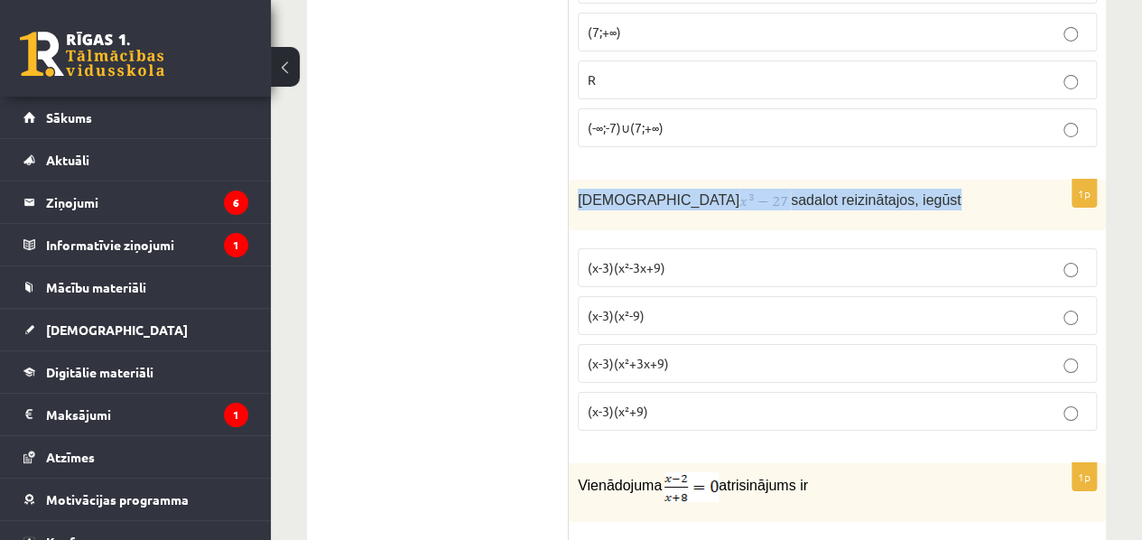
drag, startPoint x: 574, startPoint y: 138, endPoint x: 878, endPoint y: 142, distance: 303.5
click at [878, 180] on div "Izteiksmi sadalot reizinātajos, iegūst" at bounding box center [837, 205] width 537 height 51
copy p "Izteiksmi sadalot reizinātajos, iegūst"
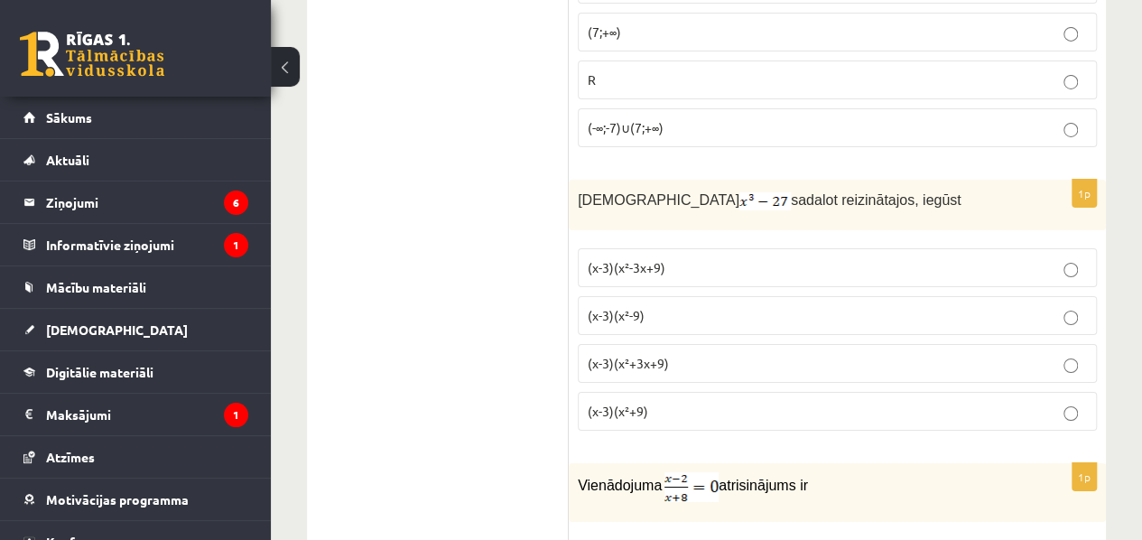
click at [727, 354] on p "(x-3)(x²+3x+9)" at bounding box center [837, 363] width 499 height 19
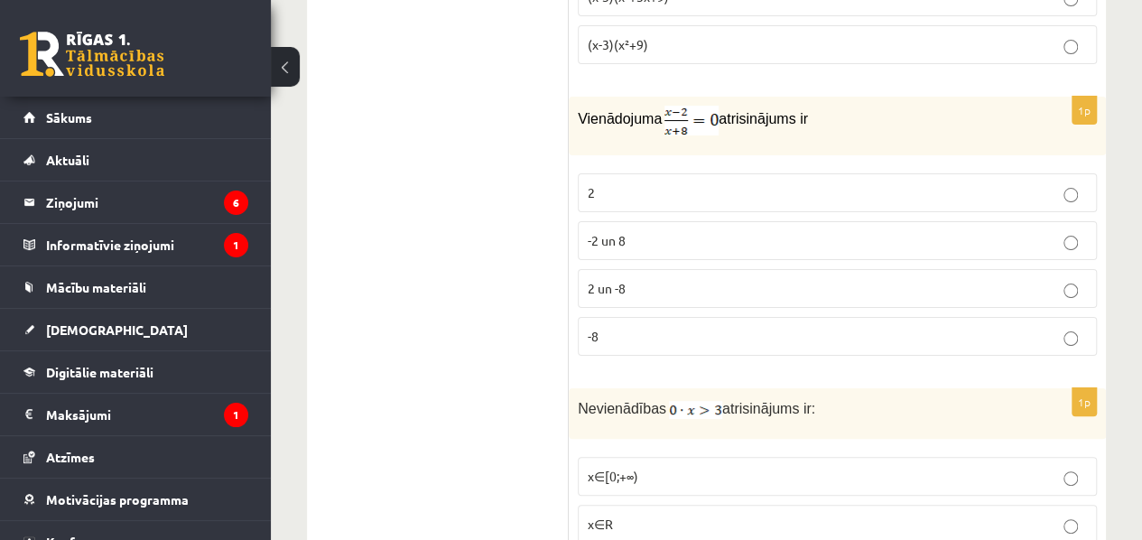
scroll to position [6895, 0]
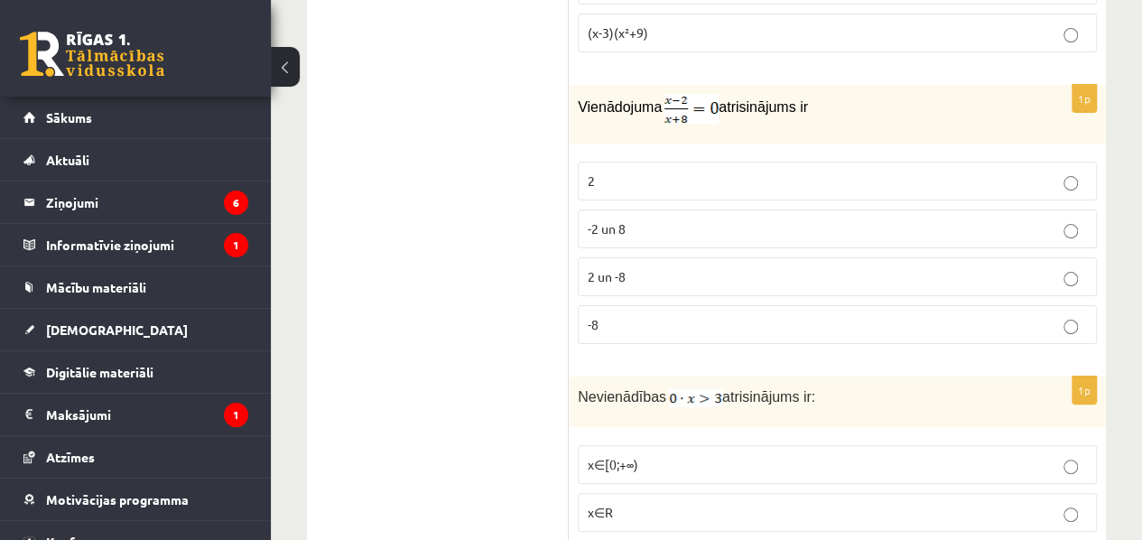
click at [972, 315] on p "-8" at bounding box center [837, 324] width 499 height 19
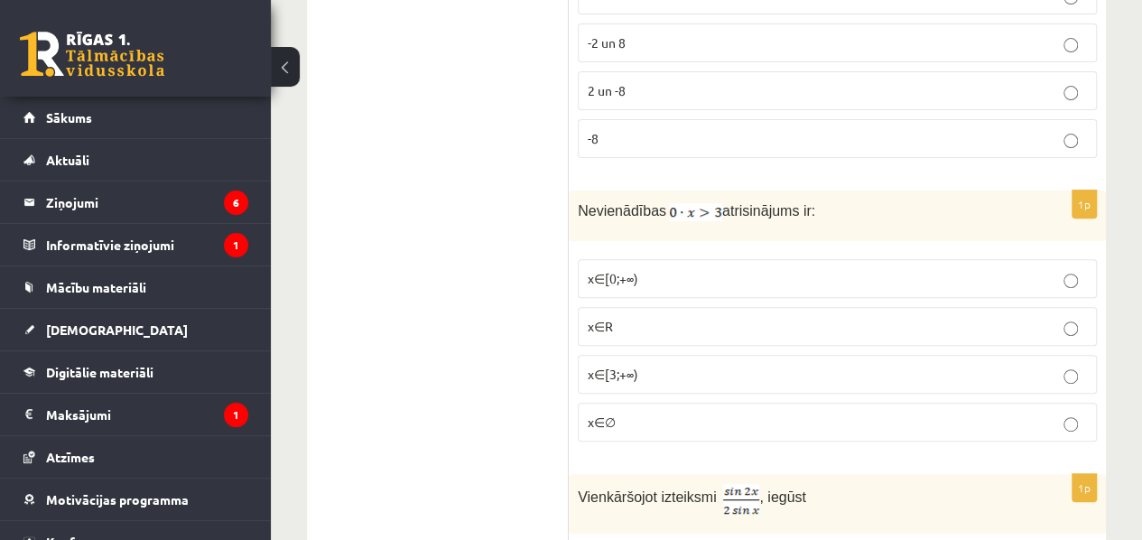
scroll to position [7104, 0]
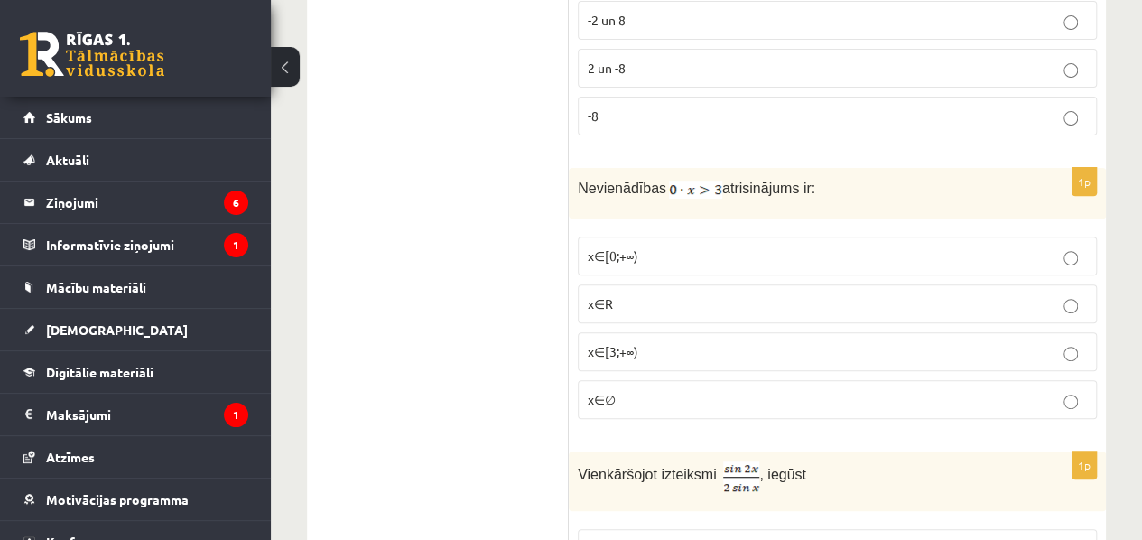
click at [626, 247] on p "x∈[0;+∞)" at bounding box center [837, 256] width 499 height 19
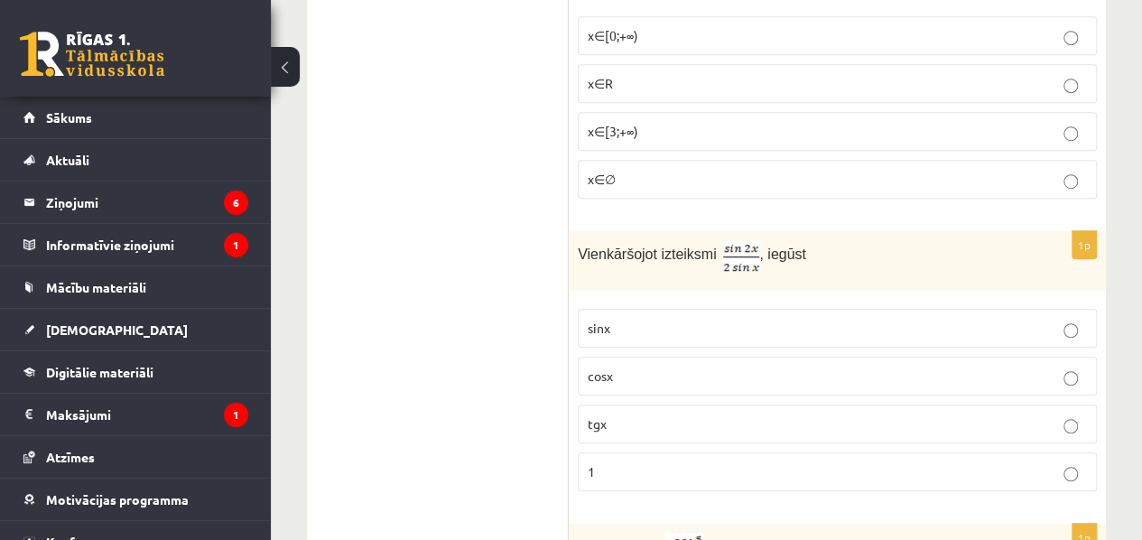
scroll to position [7358, 0]
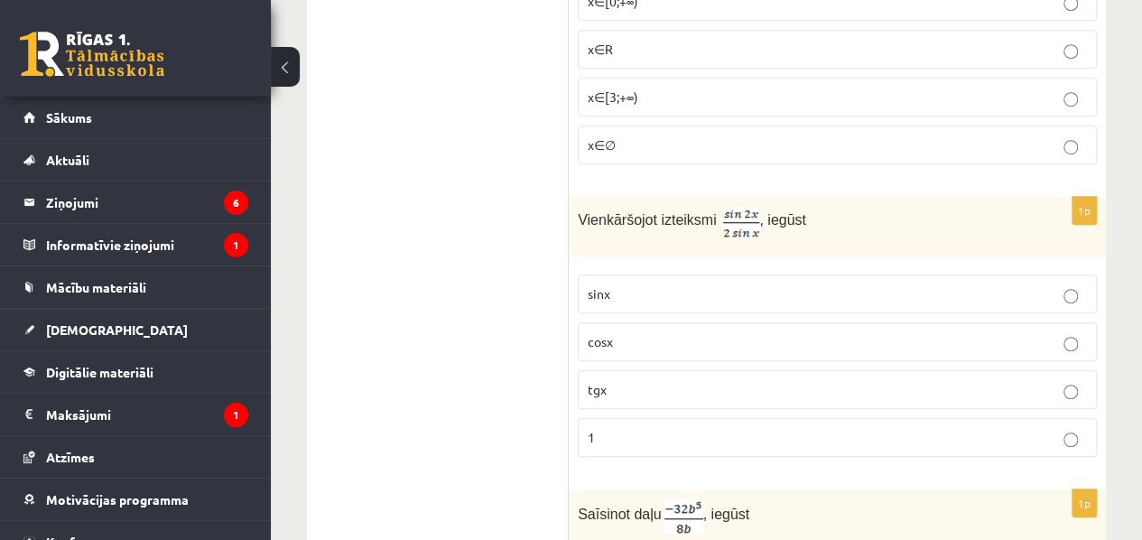
click at [766, 355] on fieldset "sinx cosx tgx 1" at bounding box center [837, 364] width 519 height 197
click at [754, 418] on label "1" at bounding box center [837, 437] width 519 height 39
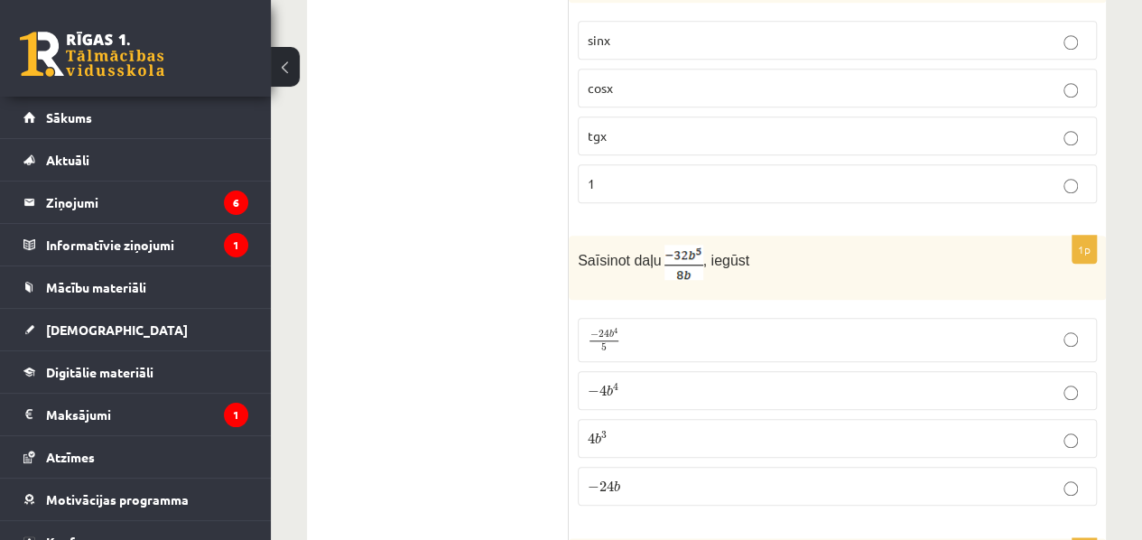
scroll to position [7635, 0]
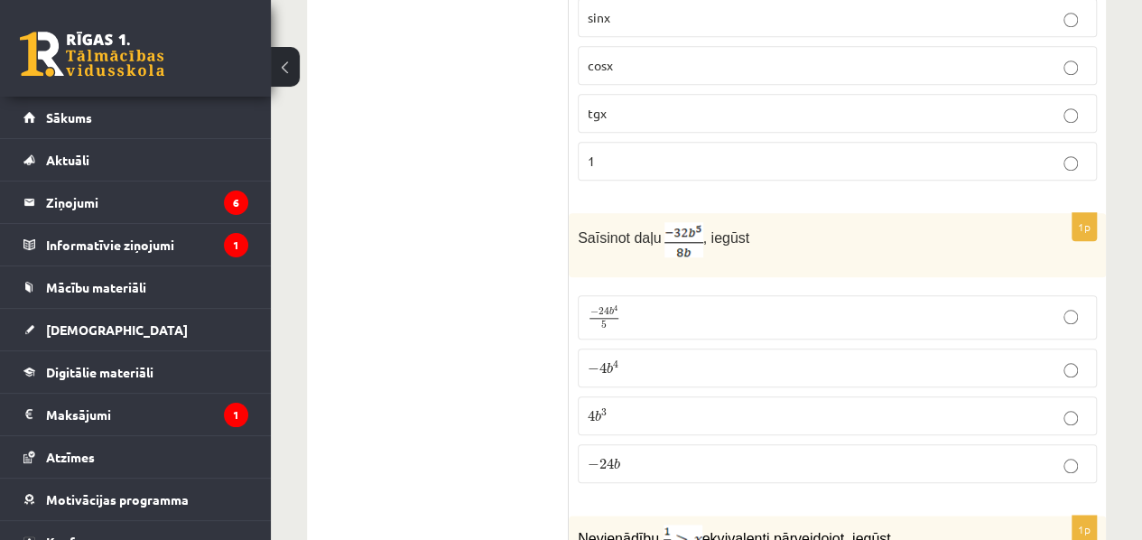
click at [784, 406] on p "4 b 3 4 b 3" at bounding box center [837, 415] width 499 height 19
click at [775, 359] on p "− 4 b 4 − 4 b 4" at bounding box center [837, 368] width 499 height 19
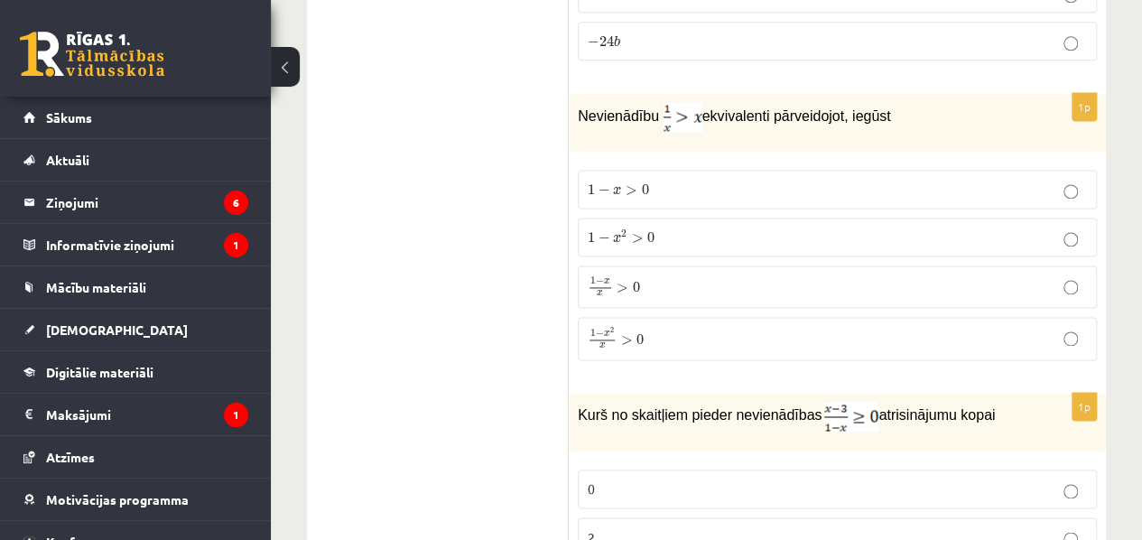
scroll to position [8081, 0]
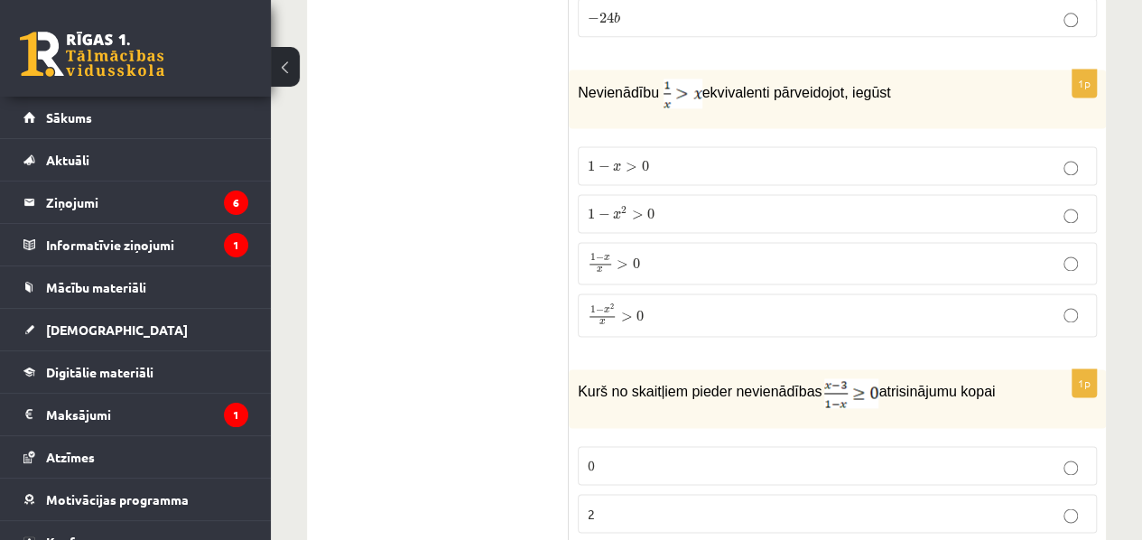
click at [820, 156] on p "1 − x > 0 1 − x > 0" at bounding box center [837, 165] width 499 height 19
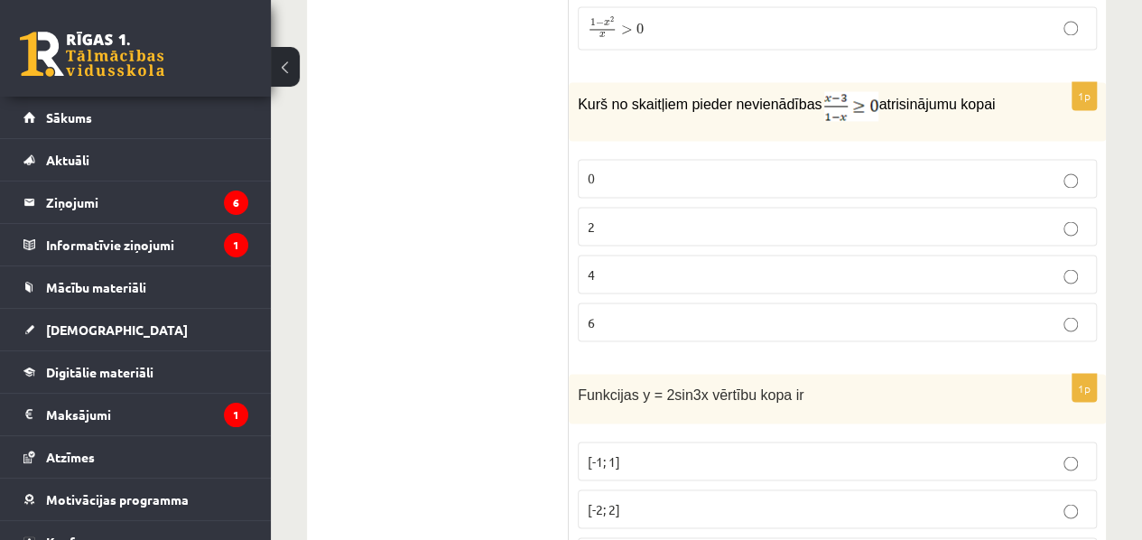
scroll to position [8380, 0]
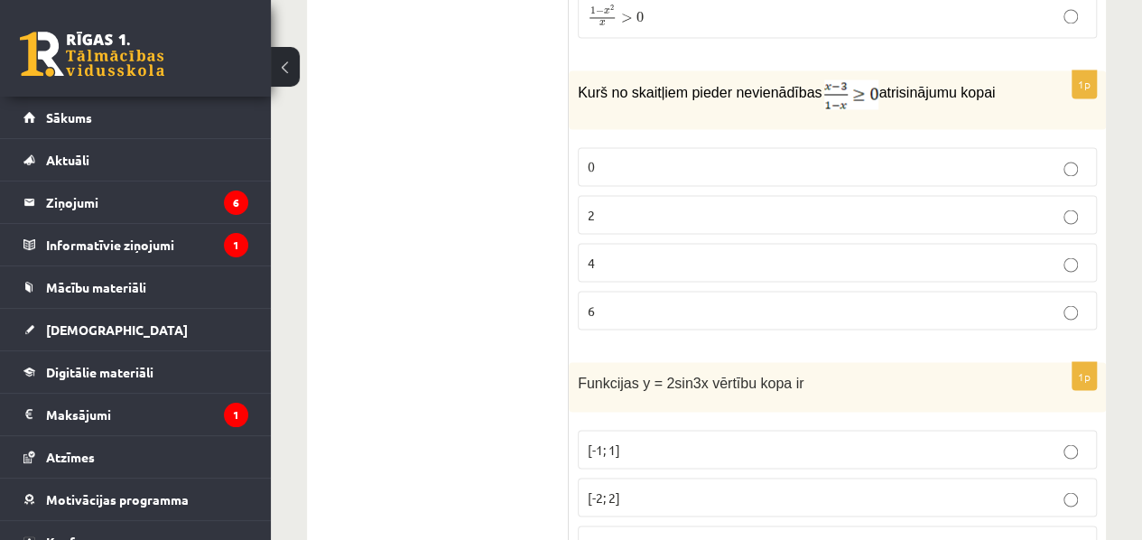
click at [992, 301] on p "6" at bounding box center [837, 310] width 499 height 19
click at [1013, 157] on p "0" at bounding box center [837, 166] width 499 height 19
click at [932, 301] on p "6" at bounding box center [837, 310] width 499 height 19
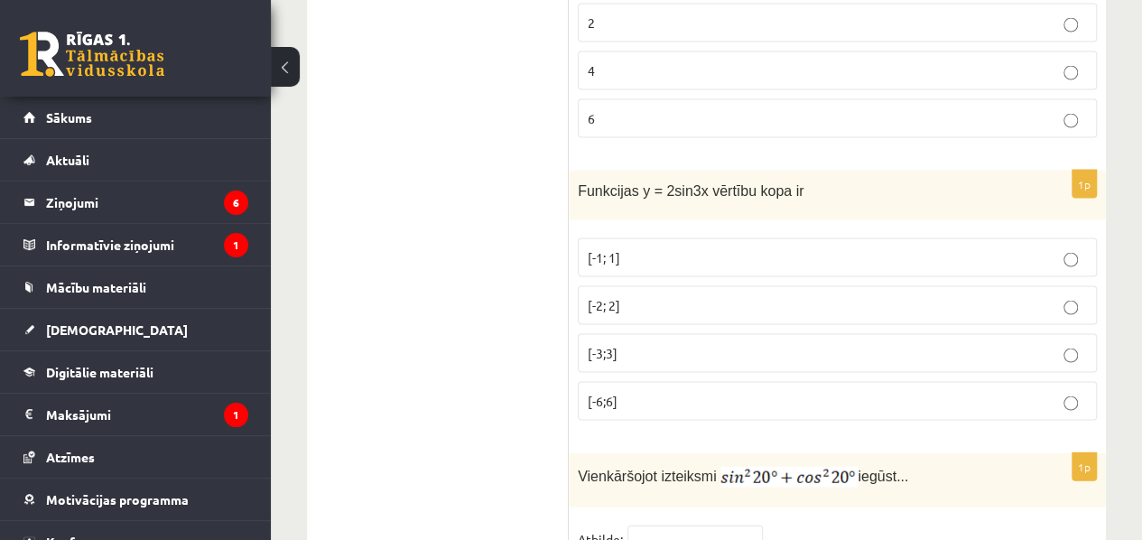
scroll to position [8617, 0]
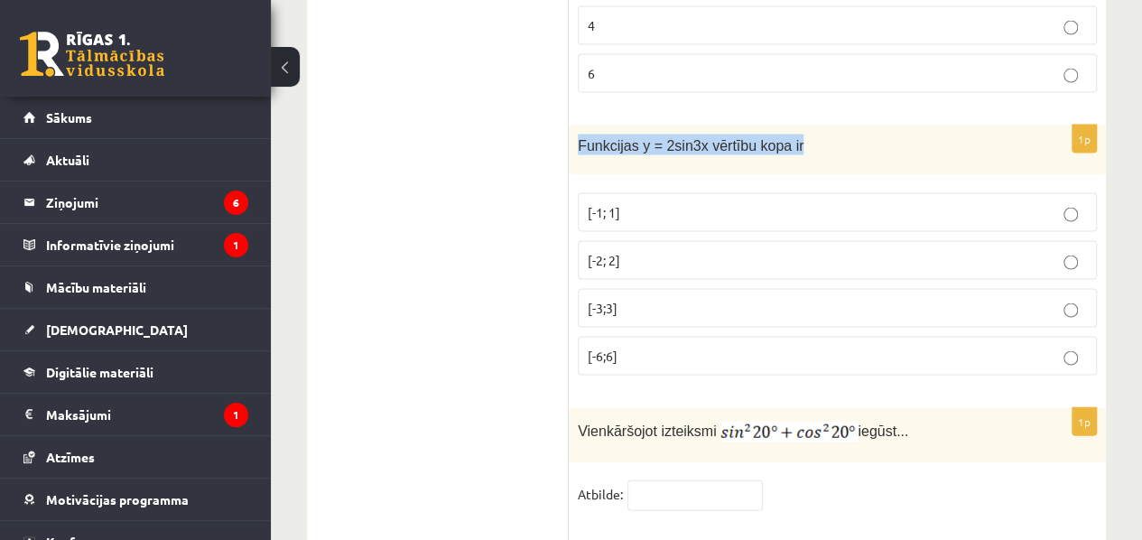
drag, startPoint x: 576, startPoint y: 77, endPoint x: 781, endPoint y: 98, distance: 206.1
click at [781, 126] on div "Funkcijas y = 2sin3x vērtību kopa ir" at bounding box center [837, 151] width 537 height 50
copy span "Funkcijas y = 2sin3x vērtību kopa ir"
click at [685, 251] on p "[-2; 2]" at bounding box center [837, 260] width 499 height 19
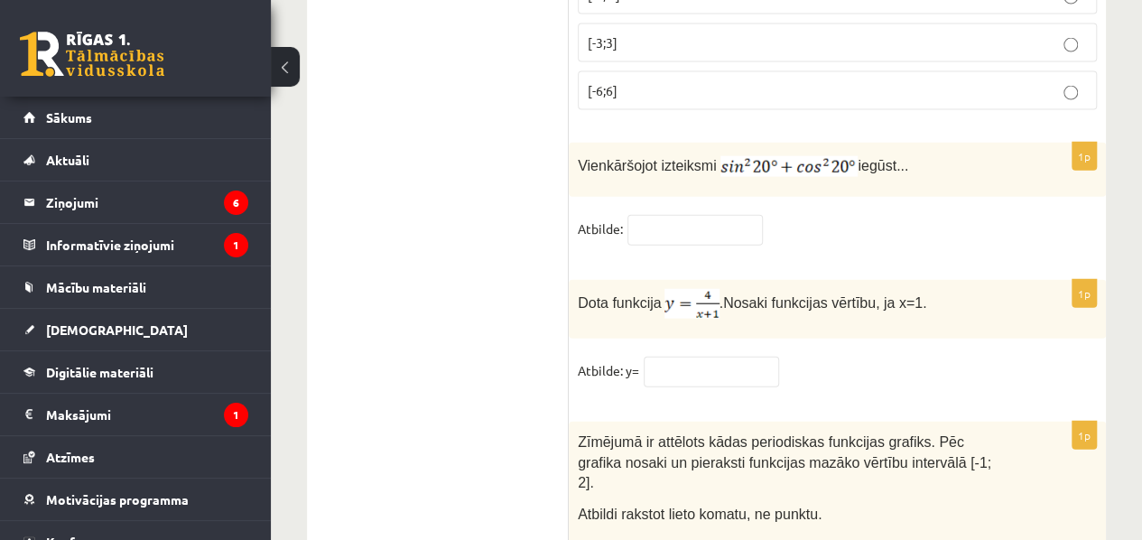
scroll to position [8974, 0]
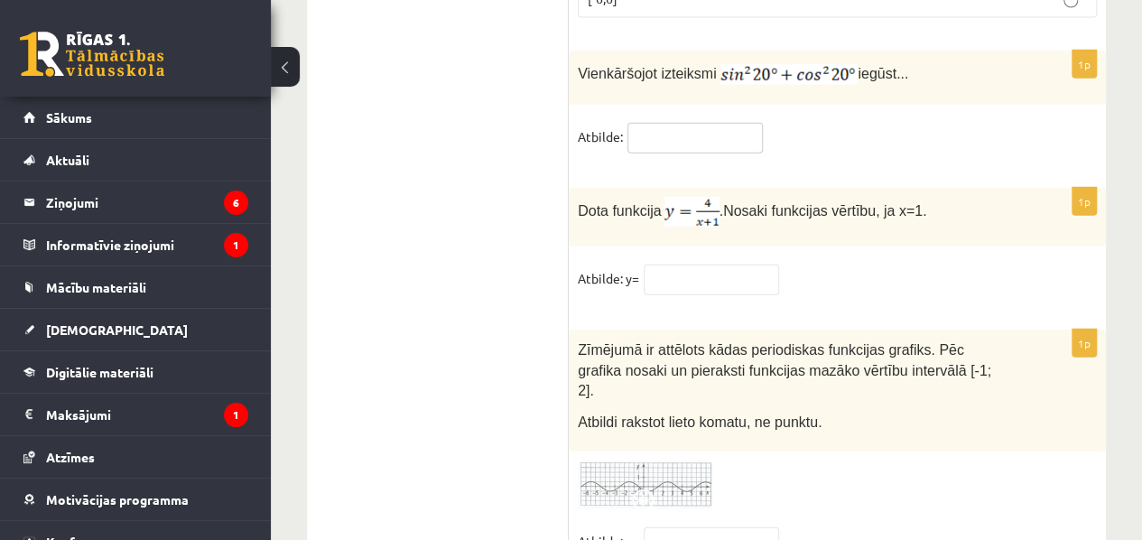
click at [648, 123] on input "text" at bounding box center [695, 138] width 135 height 31
type input "*"
click at [715, 265] on input "text" at bounding box center [711, 280] width 135 height 31
type input "*"
click at [637, 461] on img at bounding box center [645, 486] width 135 height 50
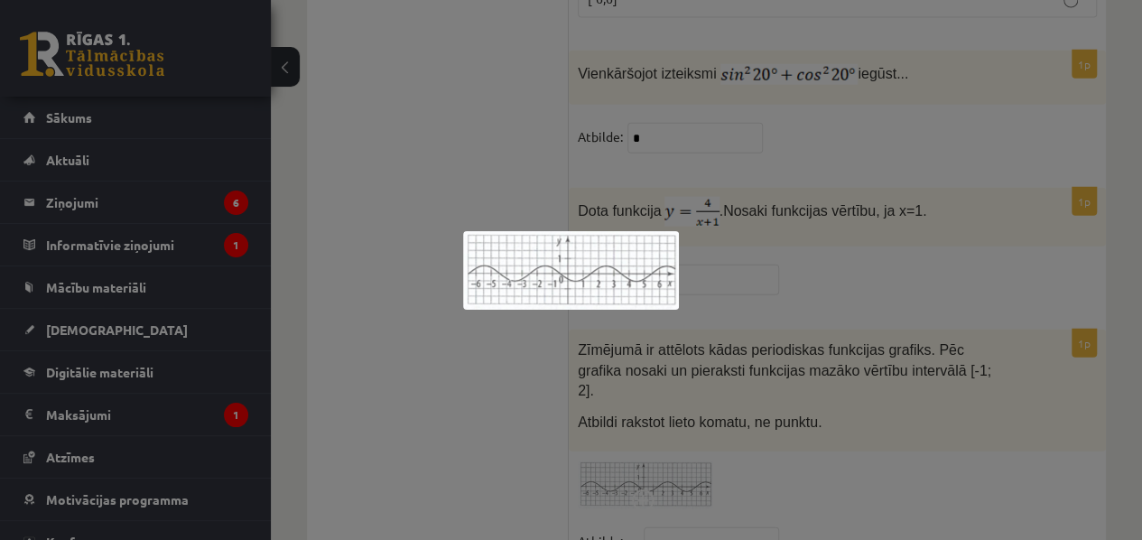
drag, startPoint x: 637, startPoint y: 383, endPoint x: 769, endPoint y: 256, distance: 183.3
click at [769, 256] on div at bounding box center [571, 270] width 1142 height 540
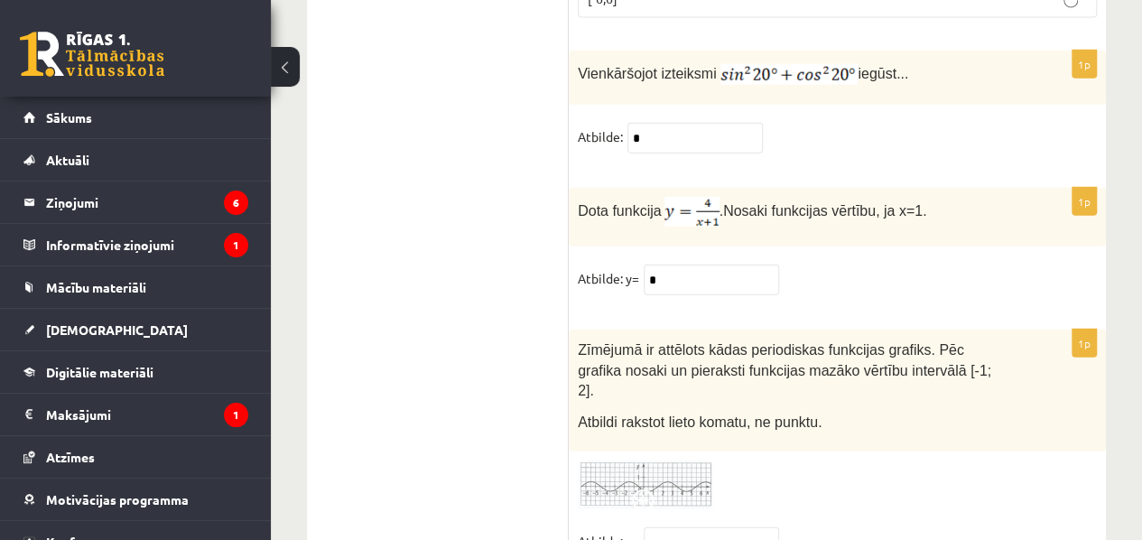
click at [571, 330] on div "Zīmējumā ir attēlots kādas periodiskas funkcijas grafiks. Pēc grafika nosaki un…" at bounding box center [837, 390] width 537 height 121
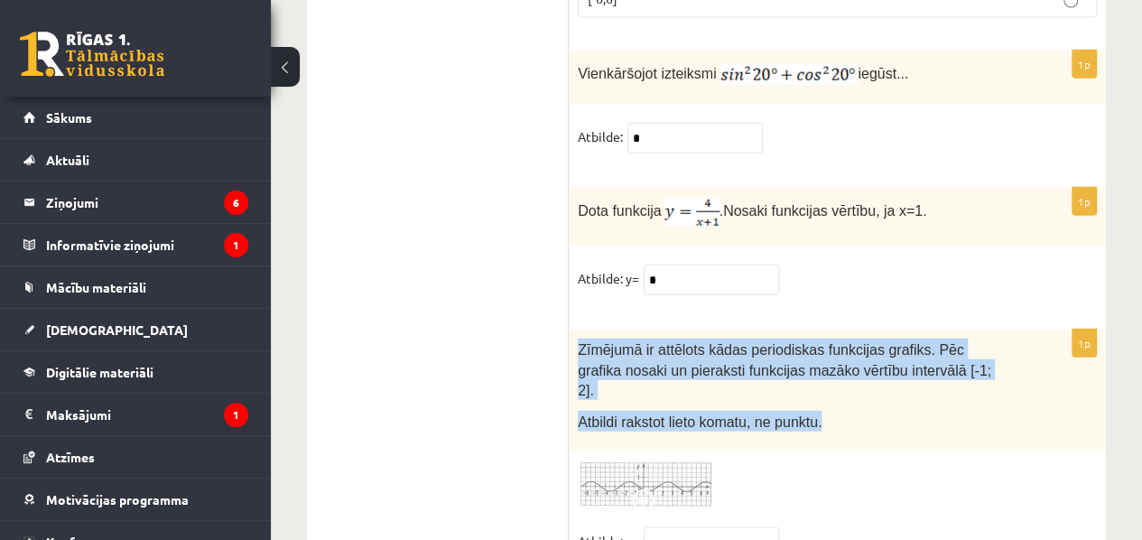
drag, startPoint x: 571, startPoint y: 269, endPoint x: 833, endPoint y: 337, distance: 270.5
click at [833, 337] on div "Zīmējumā ir attēlots kādas periodiskas funkcijas grafiks. Pēc grafika nosaki un…" at bounding box center [837, 390] width 537 height 121
copy div "Zīmējumā ir attēlots kādas periodiskas funkcijas grafiks. Pēc grafika nosaki un…"
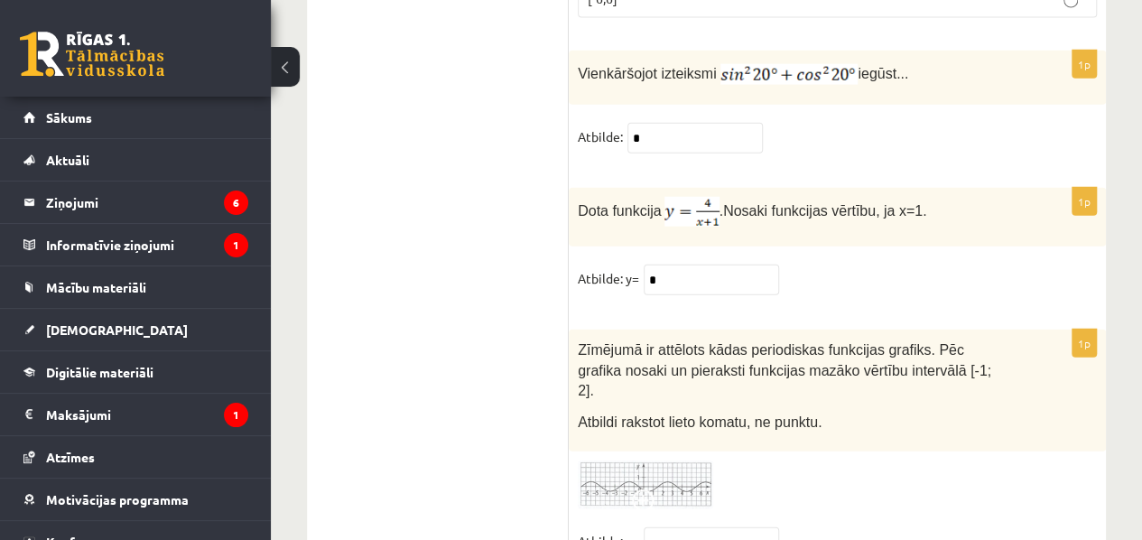
click at [946, 431] on div "1p Zīmējumā ir attēlots kādas periodiskas funkcijas grafiks. Pēc grafika nosaki…" at bounding box center [837, 452] width 537 height 245
click at [737, 527] on input "text" at bounding box center [711, 542] width 135 height 31
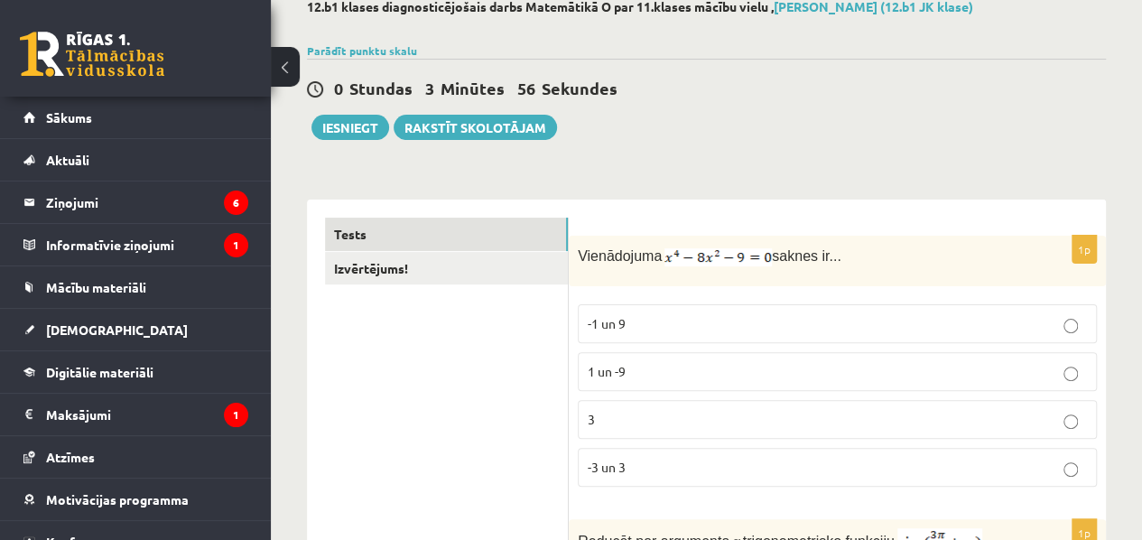
scroll to position [0, 0]
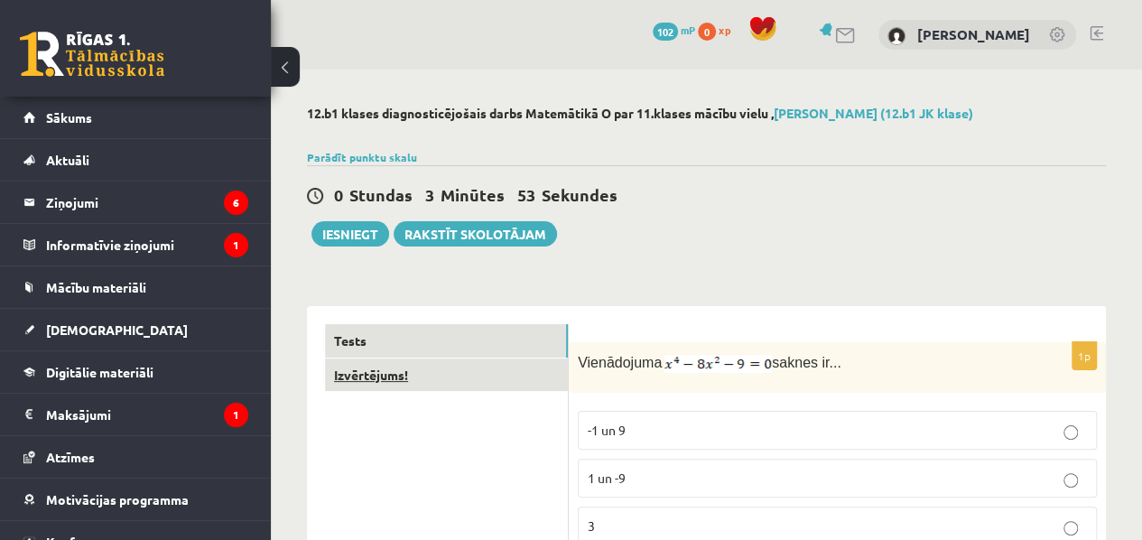
type input "**"
click at [426, 387] on link "Izvērtējums!" at bounding box center [446, 375] width 243 height 33
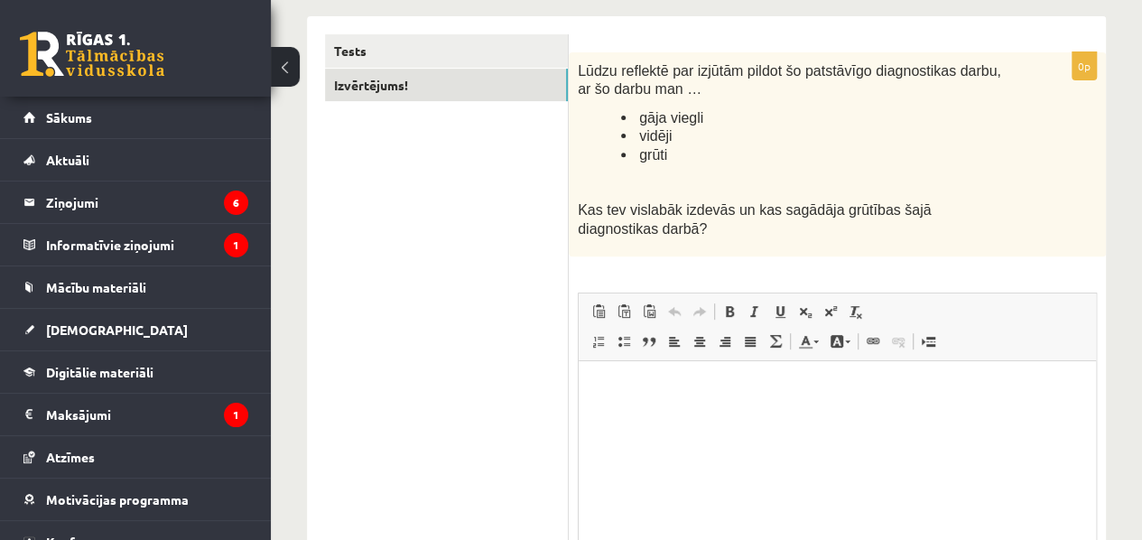
scroll to position [311, 0]
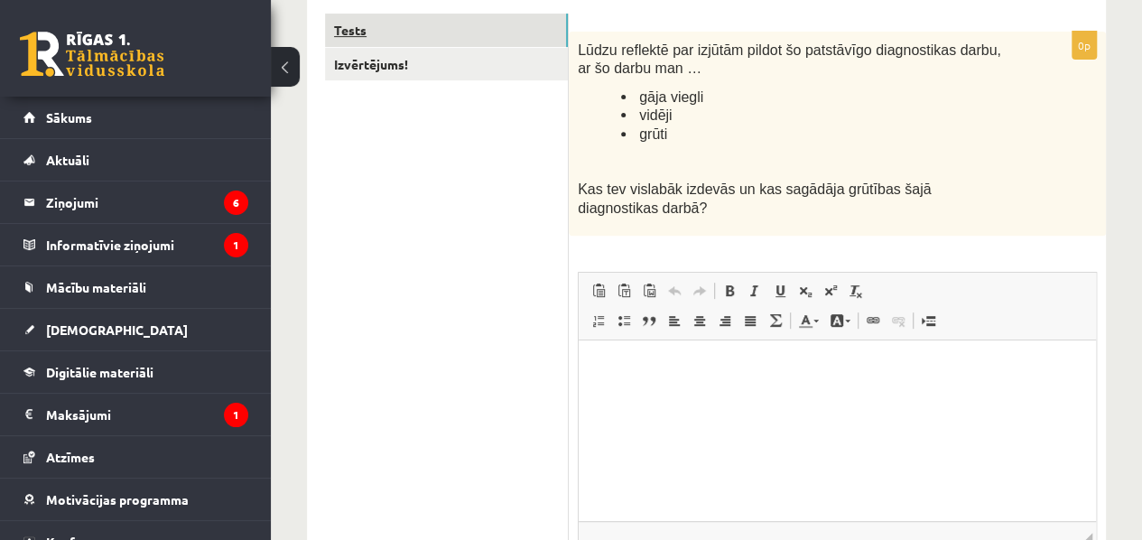
click at [491, 37] on link "Tests" at bounding box center [446, 30] width 243 height 33
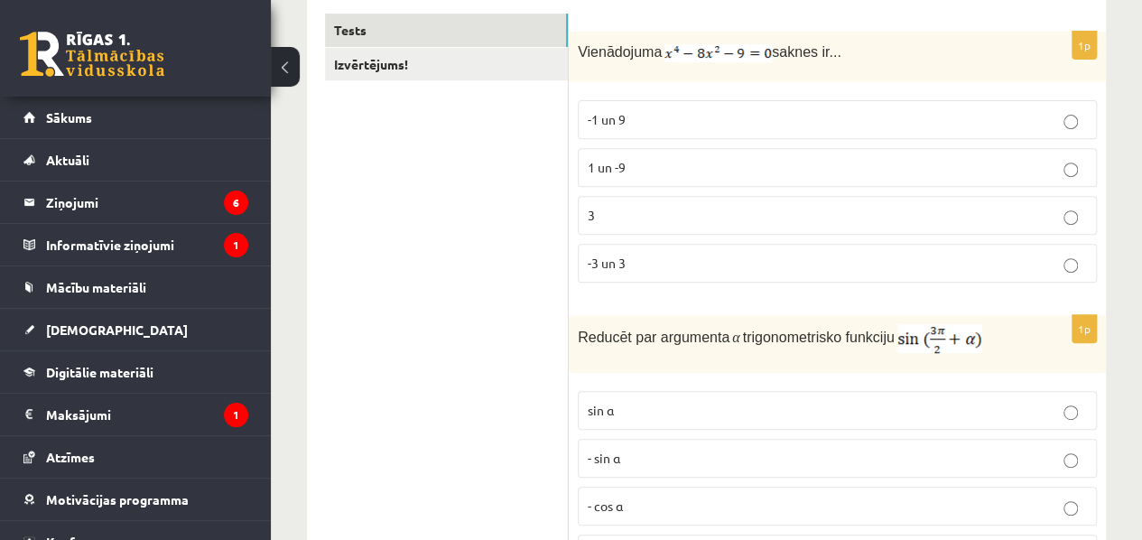
scroll to position [0, 0]
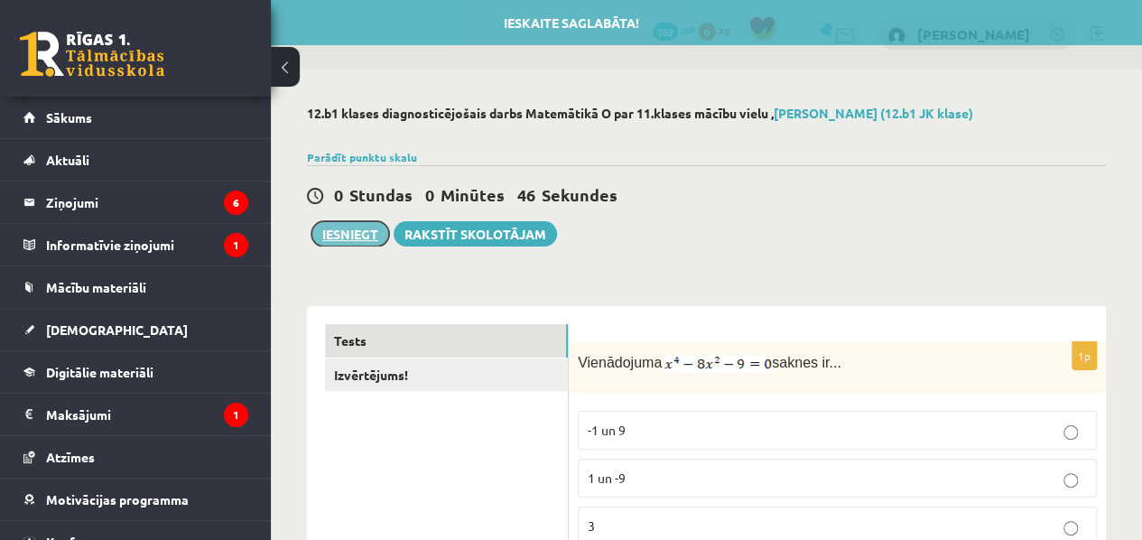
click at [369, 231] on button "Iesniegt" at bounding box center [351, 233] width 78 height 25
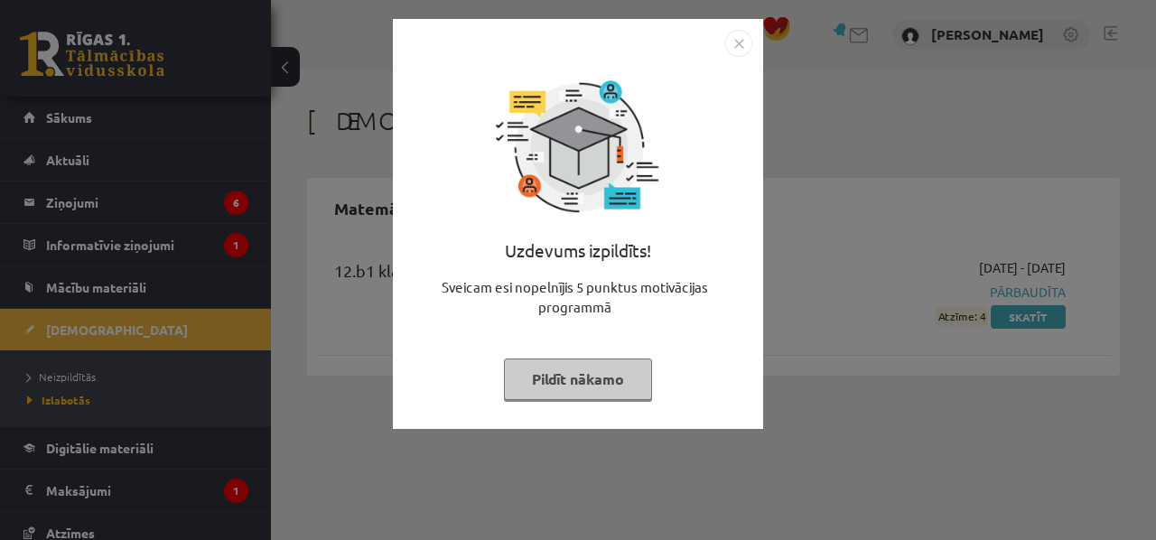
click at [541, 397] on button "Pildīt nākamo" at bounding box center [578, 380] width 148 height 42
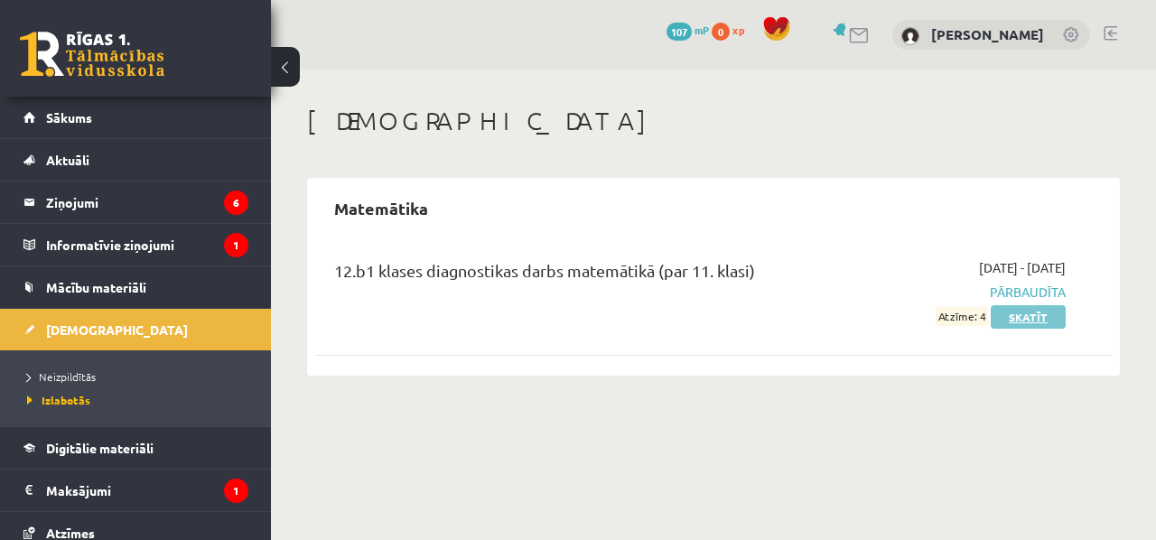
click at [1015, 311] on link "Skatīt" at bounding box center [1028, 316] width 75 height 23
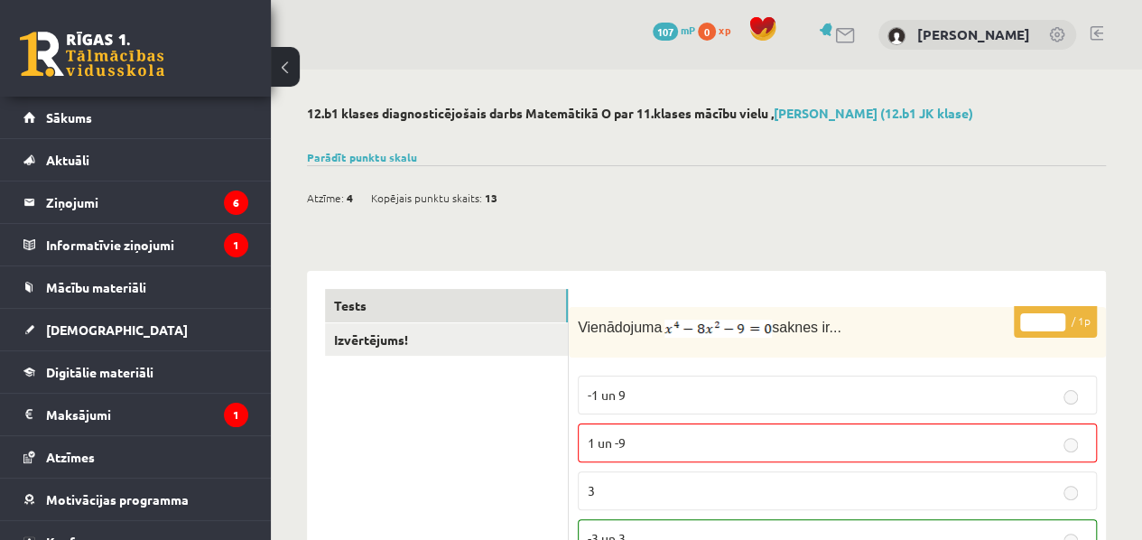
drag, startPoint x: 1124, startPoint y: 148, endPoint x: 1118, endPoint y: 172, distance: 25.2
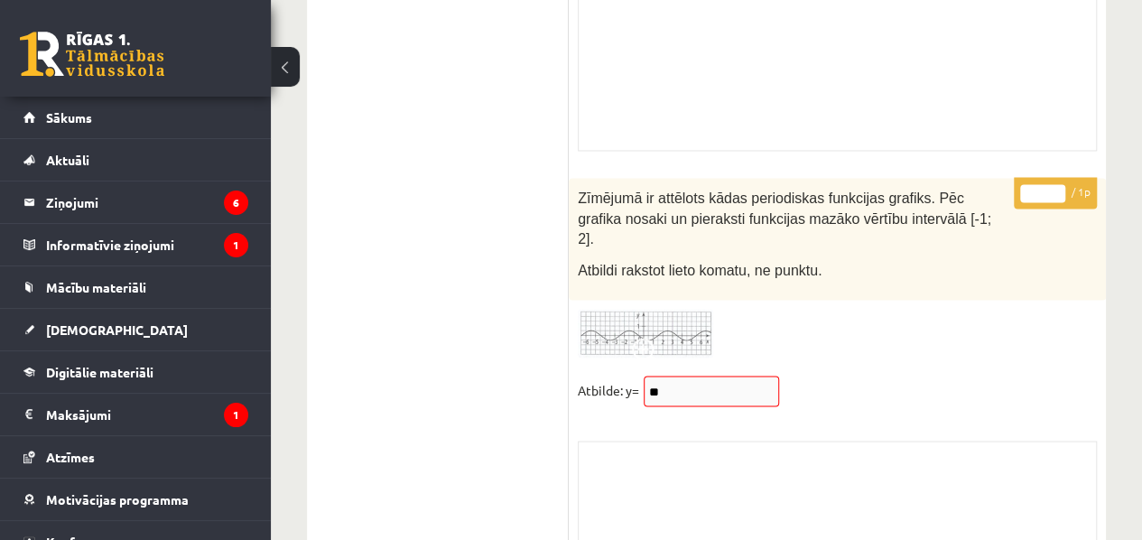
scroll to position [15170, 0]
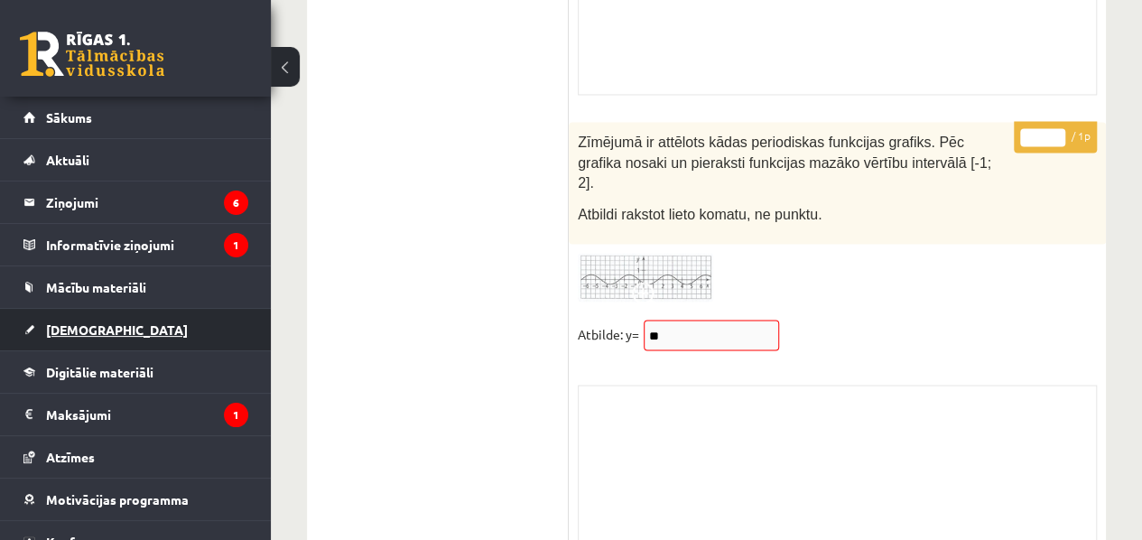
click at [87, 328] on span "[DEMOGRAPHIC_DATA]" at bounding box center [117, 330] width 142 height 16
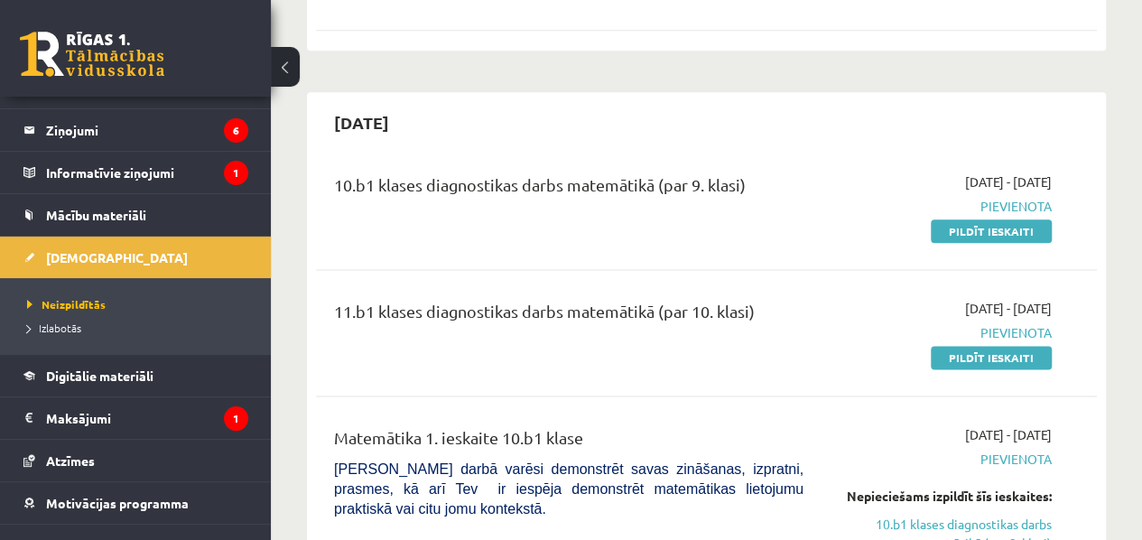
scroll to position [1039, 0]
